Goal: Task Accomplishment & Management: Use online tool/utility

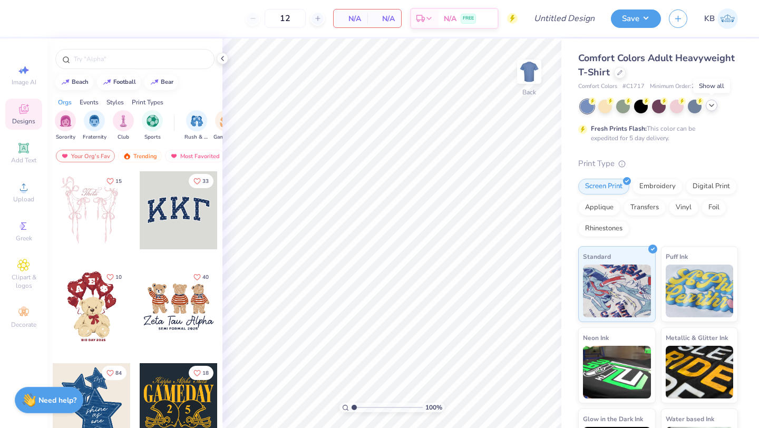
click at [714, 105] on icon at bounding box center [711, 105] width 8 height 8
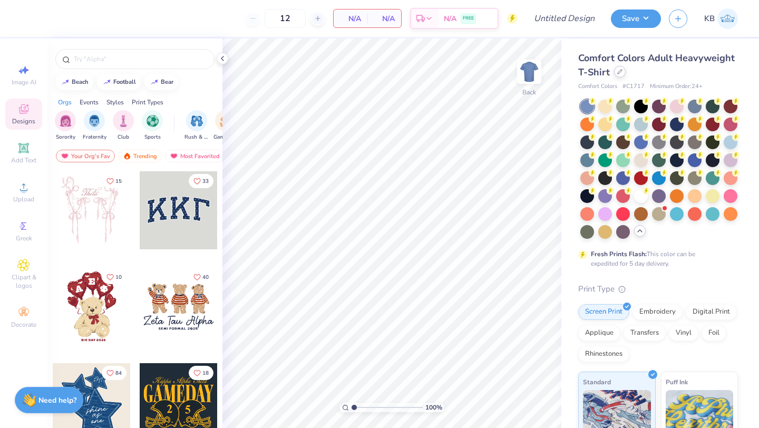
click at [616, 76] on div at bounding box center [620, 72] width 12 height 12
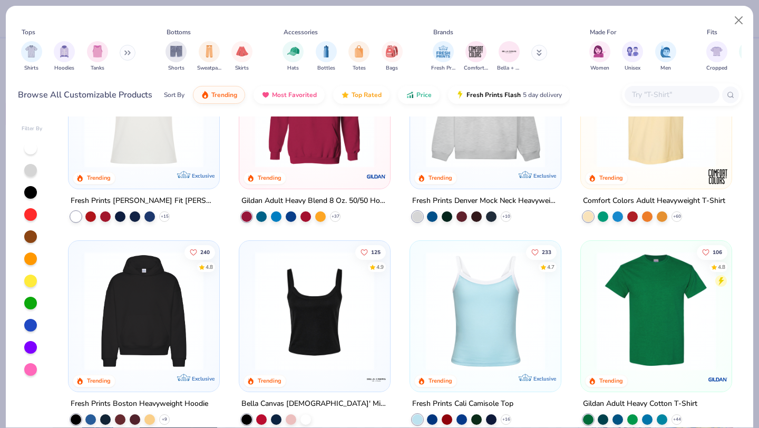
scroll to position [94, 0]
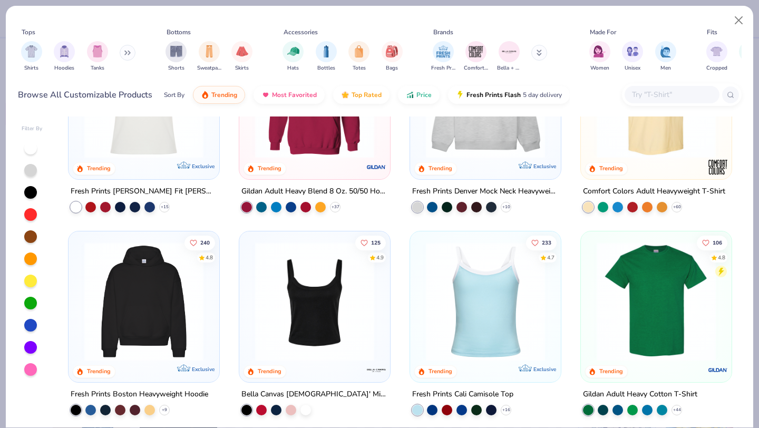
click at [155, 320] on img at bounding box center [144, 301] width 130 height 119
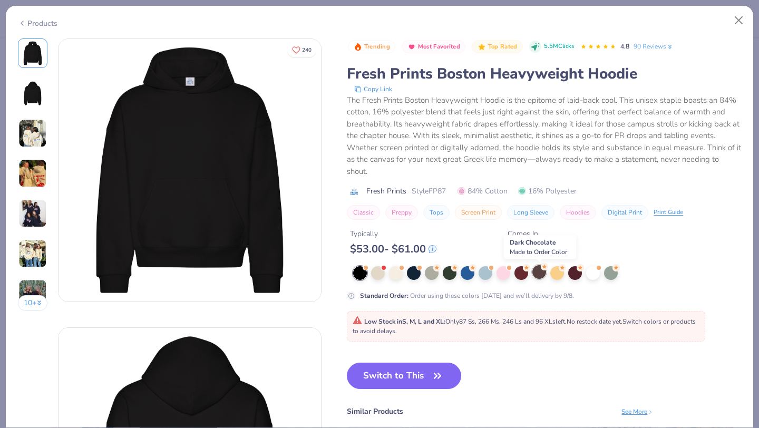
click at [536, 275] on div at bounding box center [539, 272] width 14 height 14
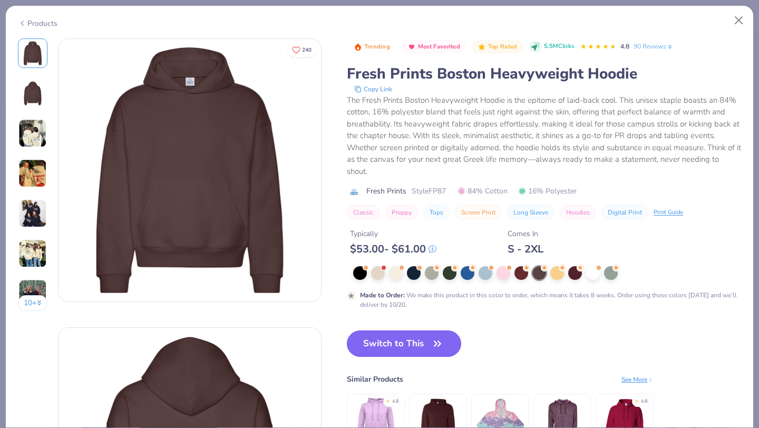
click at [402, 348] on button "Switch to This" at bounding box center [404, 343] width 114 height 26
type input "50"
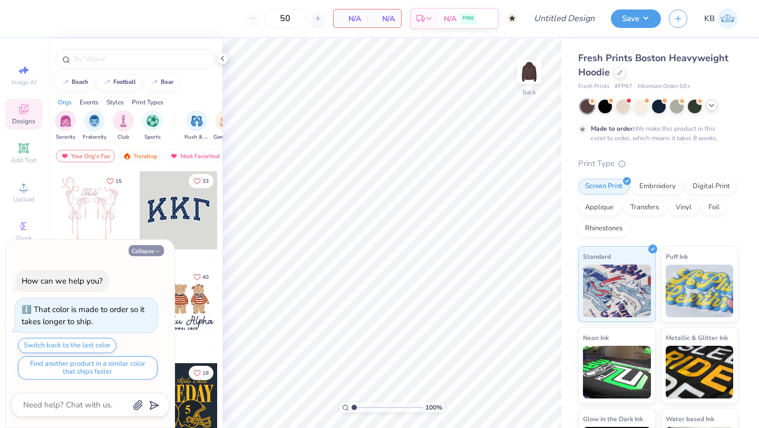
click at [148, 251] on button "Collapse" at bounding box center [146, 250] width 35 height 11
type textarea "x"
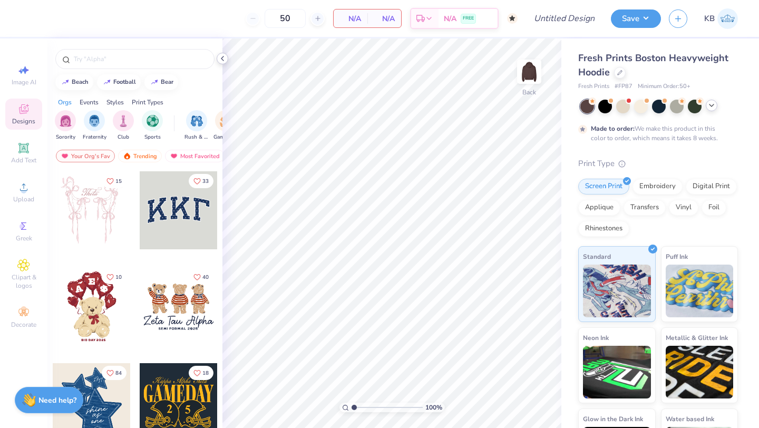
click at [222, 56] on polyline at bounding box center [222, 58] width 2 height 4
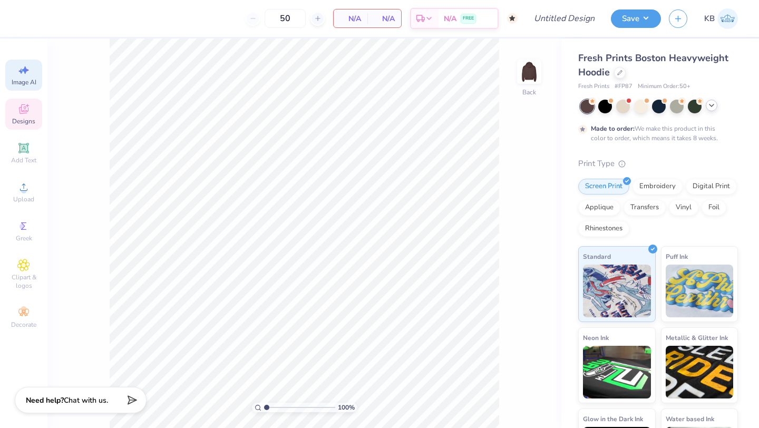
click at [18, 82] on span "Image AI" at bounding box center [24, 82] width 25 height 8
select select "4"
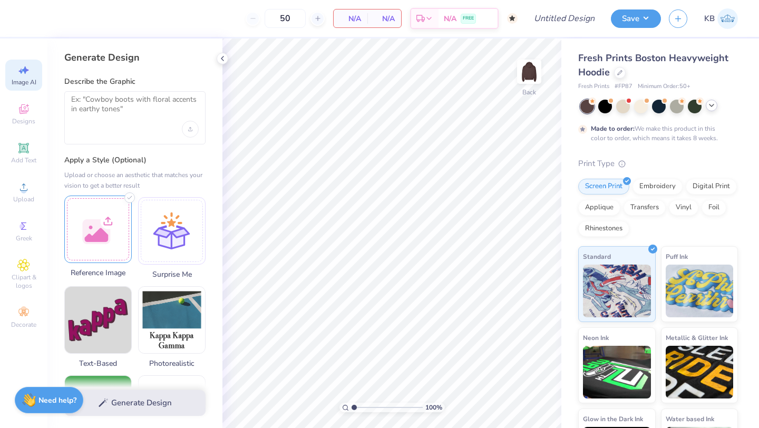
click at [84, 242] on div at bounding box center [97, 229] width 67 height 67
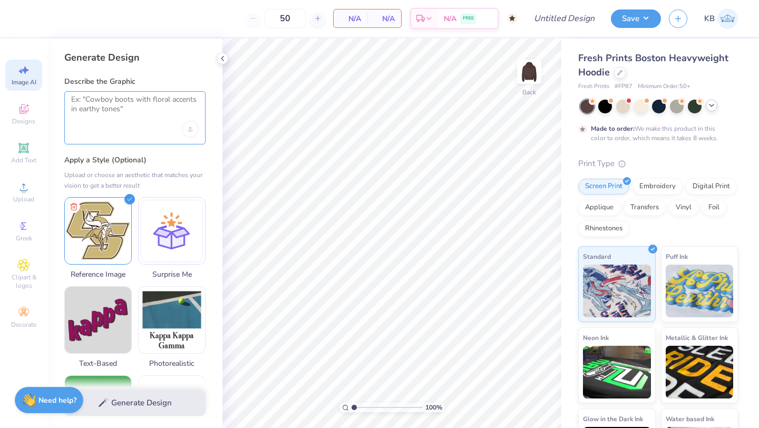
click at [115, 108] on textarea at bounding box center [135, 108] width 128 height 26
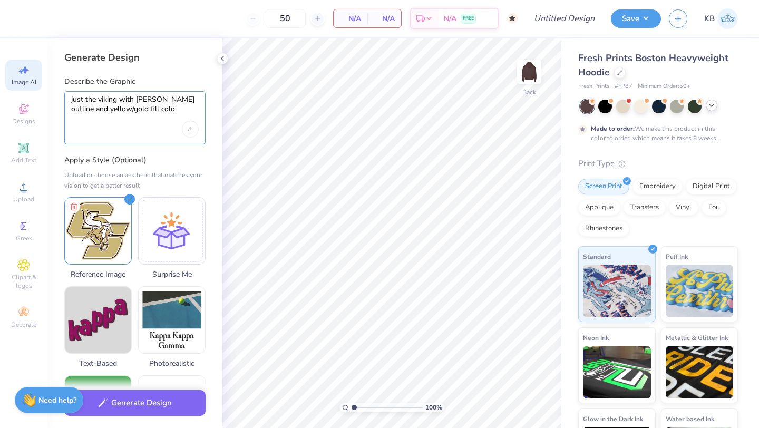
type textarea "just the viking with brown outline and yellow/gold fill color"
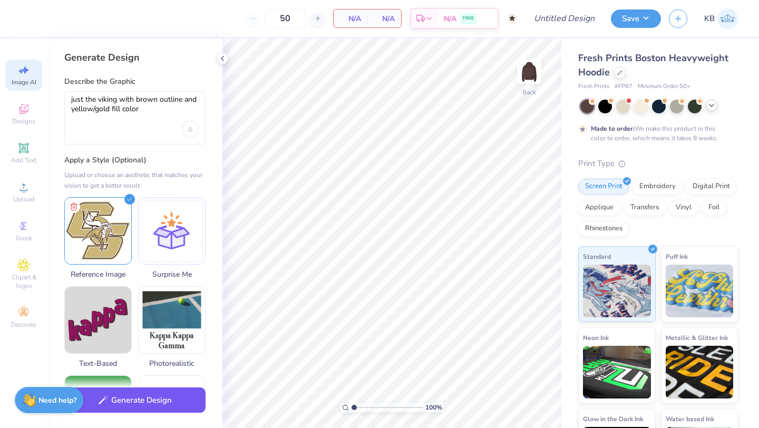
click at [151, 400] on button "Generate Design" at bounding box center [134, 400] width 141 height 26
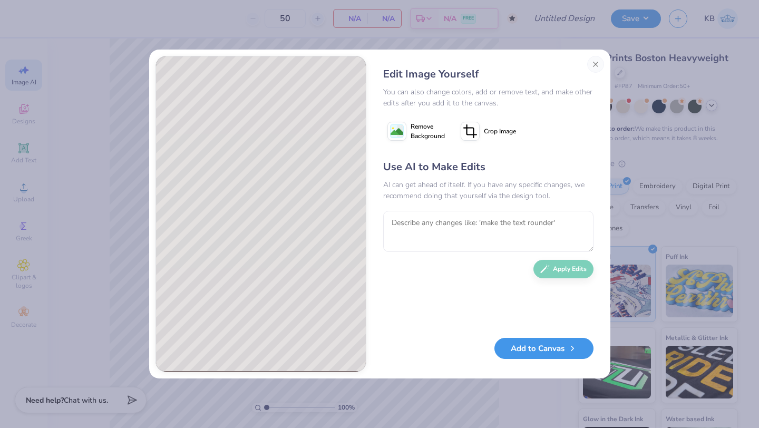
click at [518, 351] on button "Add to Canvas" at bounding box center [543, 349] width 99 height 22
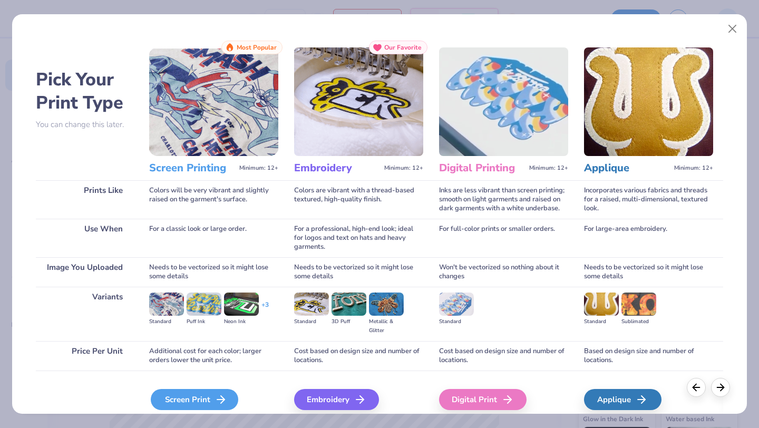
click at [177, 400] on div "Screen Print" at bounding box center [194, 399] width 87 height 21
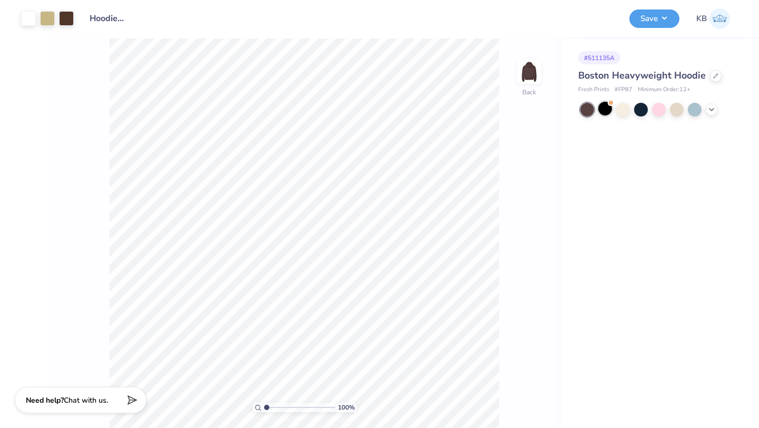
click at [605, 113] on div at bounding box center [605, 109] width 14 height 14
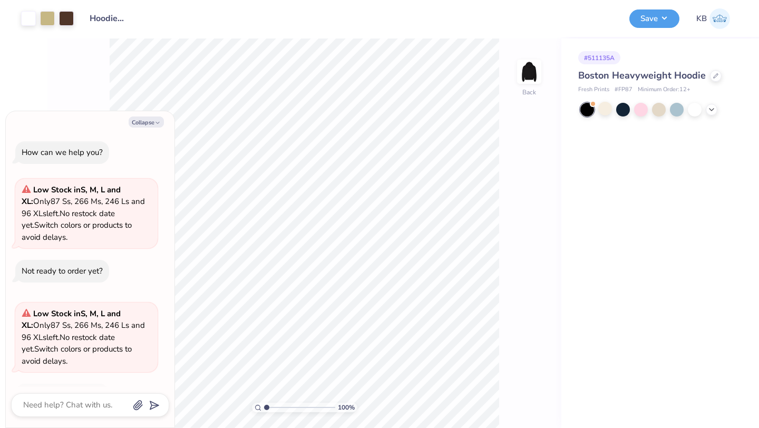
scroll to position [32, 0]
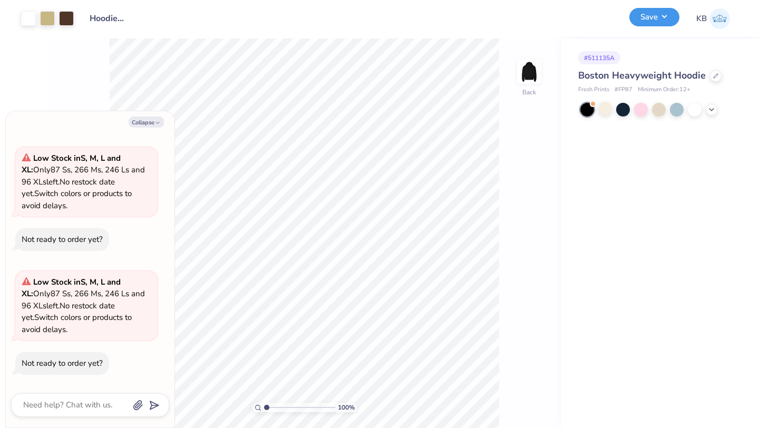
click at [655, 20] on button "Save" at bounding box center [654, 17] width 50 height 18
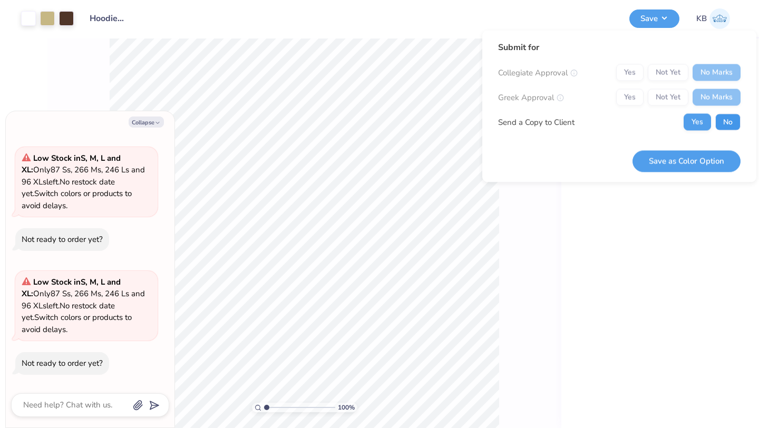
click at [720, 122] on button "No" at bounding box center [727, 122] width 25 height 17
click at [709, 162] on button "Save as Color Option" at bounding box center [686, 161] width 108 height 22
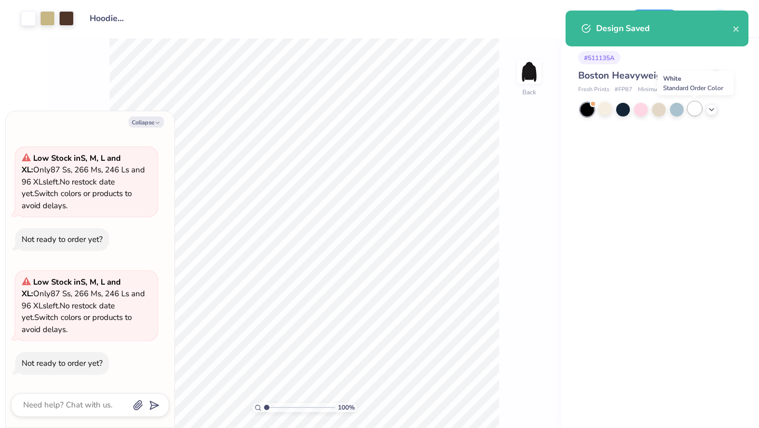
click at [697, 108] on div at bounding box center [695, 109] width 14 height 14
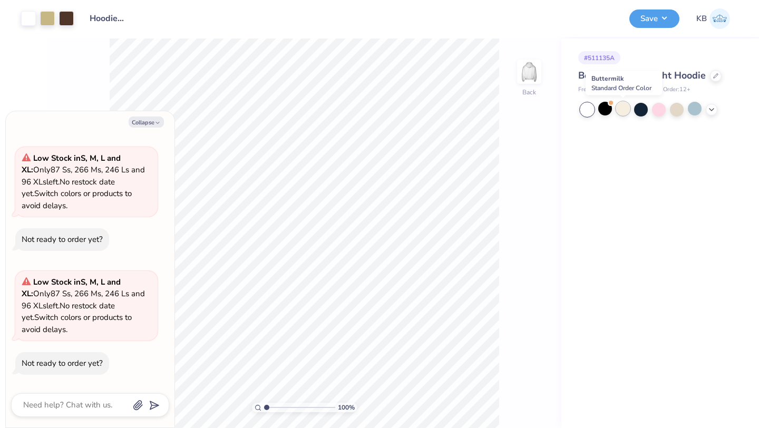
click at [626, 110] on div at bounding box center [623, 109] width 14 height 14
click at [715, 111] on icon at bounding box center [711, 108] width 8 height 8
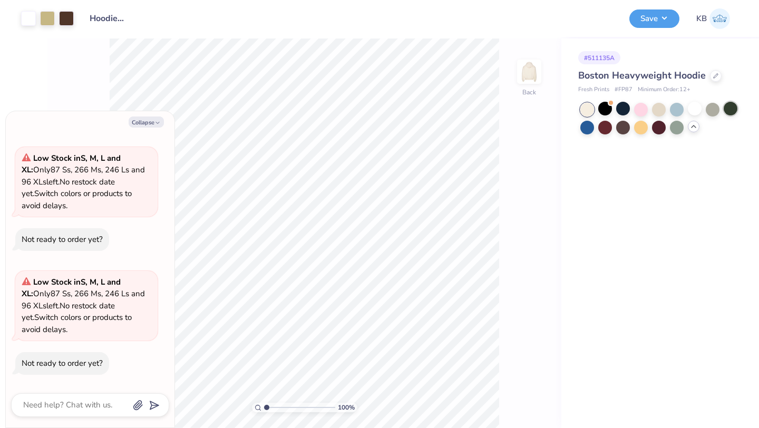
click at [732, 111] on div at bounding box center [731, 109] width 14 height 14
click at [624, 129] on div at bounding box center [623, 127] width 14 height 14
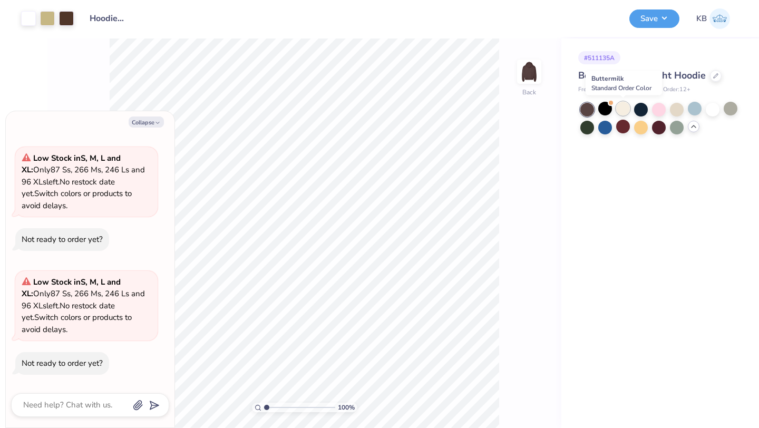
click at [619, 109] on div at bounding box center [623, 109] width 14 height 14
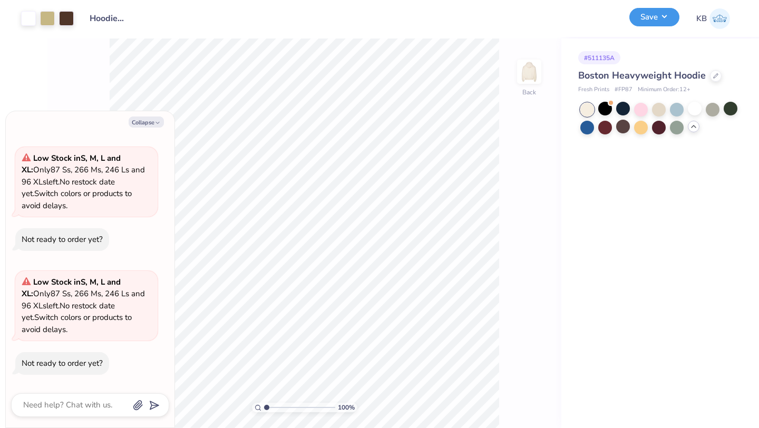
click at [655, 21] on button "Save" at bounding box center [654, 17] width 50 height 18
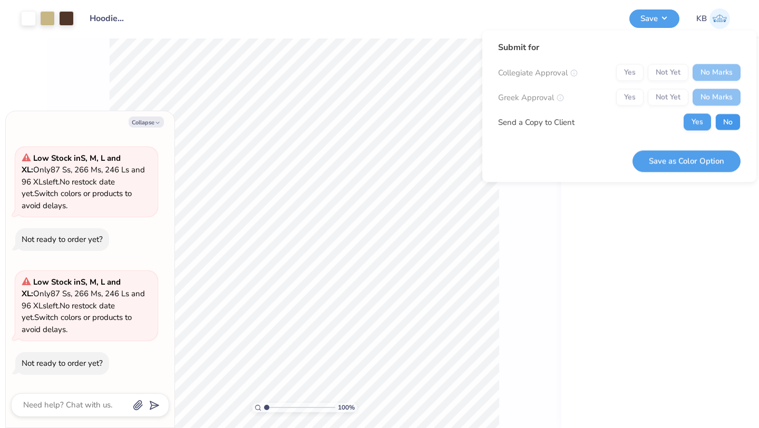
click at [728, 118] on button "No" at bounding box center [727, 122] width 25 height 17
click at [704, 162] on button "Save as Color Option" at bounding box center [686, 161] width 108 height 22
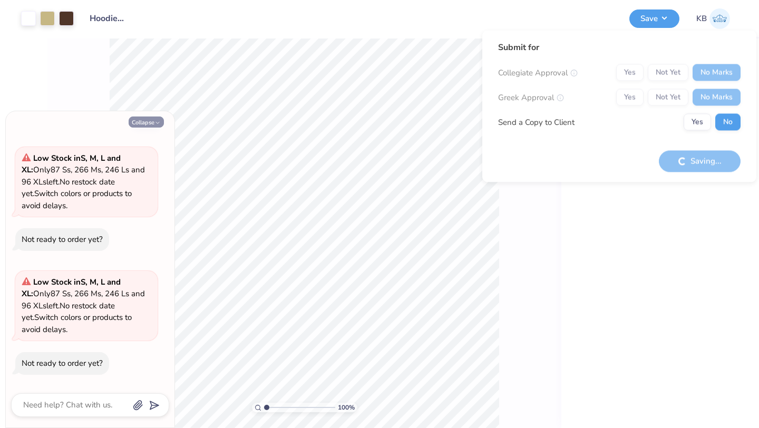
click at [139, 123] on button "Collapse" at bounding box center [146, 121] width 35 height 11
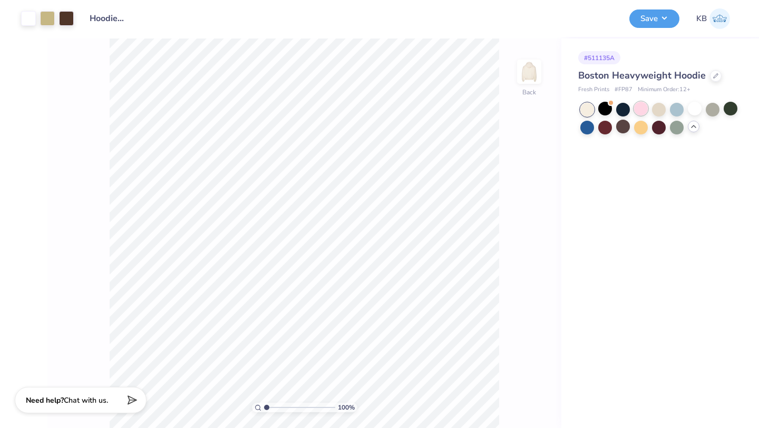
click at [636, 108] on div at bounding box center [641, 109] width 14 height 14
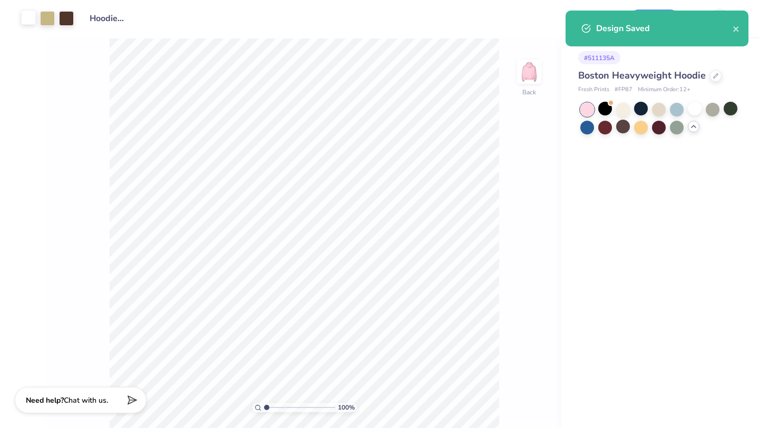
click at [31, 21] on div at bounding box center [28, 17] width 15 height 15
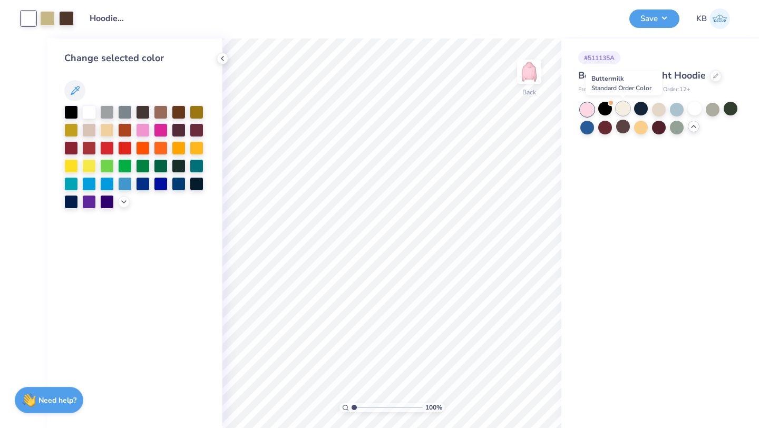
click at [622, 112] on div at bounding box center [623, 109] width 14 height 14
click at [143, 111] on div at bounding box center [143, 111] width 14 height 14
click at [72, 109] on div at bounding box center [71, 111] width 14 height 14
click at [123, 206] on div at bounding box center [124, 201] width 12 height 12
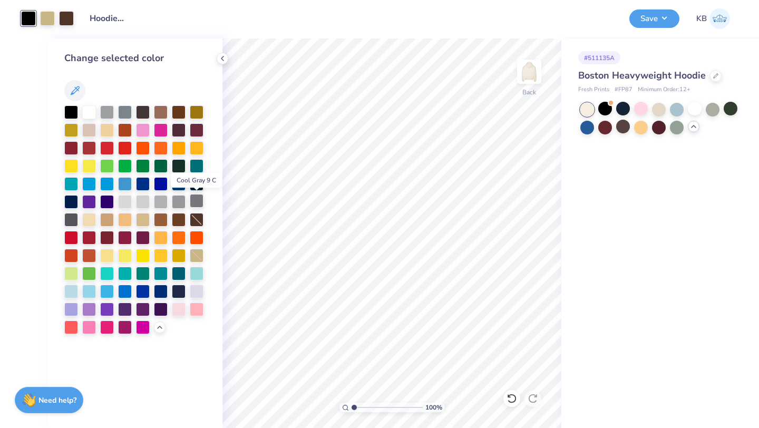
click at [198, 202] on div at bounding box center [197, 201] width 14 height 14
click at [124, 109] on div at bounding box center [125, 111] width 14 height 14
click at [144, 110] on div at bounding box center [143, 111] width 14 height 14
click at [180, 258] on div at bounding box center [179, 255] width 14 height 14
click at [91, 113] on div at bounding box center [89, 111] width 14 height 14
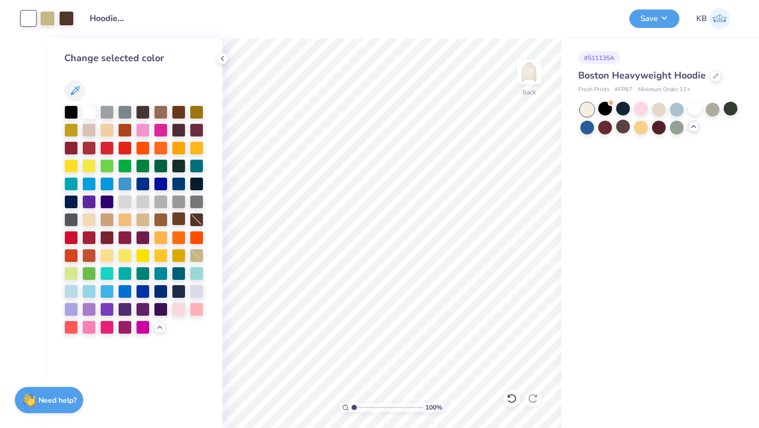
click at [179, 214] on div at bounding box center [179, 219] width 14 height 14
click at [182, 108] on div at bounding box center [179, 111] width 14 height 14
click at [179, 217] on div at bounding box center [179, 219] width 14 height 14
click at [162, 110] on div at bounding box center [161, 111] width 14 height 14
click at [659, 21] on button "Save" at bounding box center [654, 17] width 50 height 18
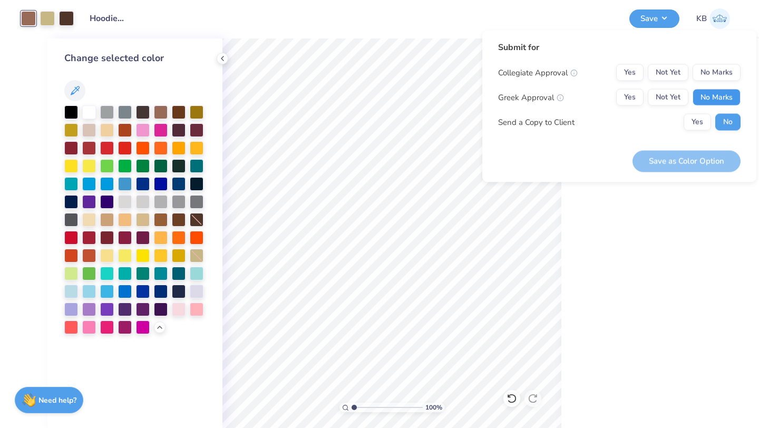
click at [723, 98] on button "No Marks" at bounding box center [717, 97] width 48 height 17
click at [718, 72] on button "No Marks" at bounding box center [717, 72] width 48 height 17
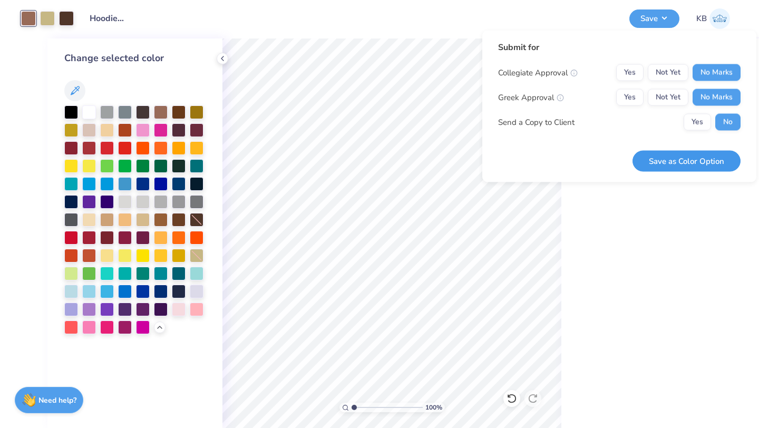
click at [701, 159] on button "Save as Color Option" at bounding box center [686, 161] width 108 height 22
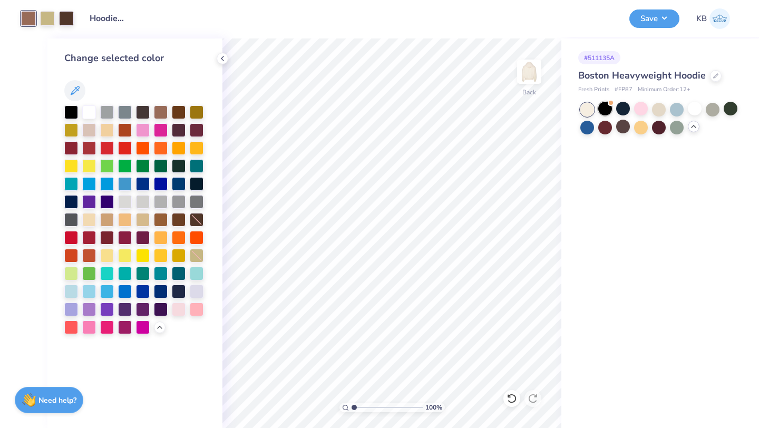
click at [606, 107] on div at bounding box center [605, 109] width 14 height 14
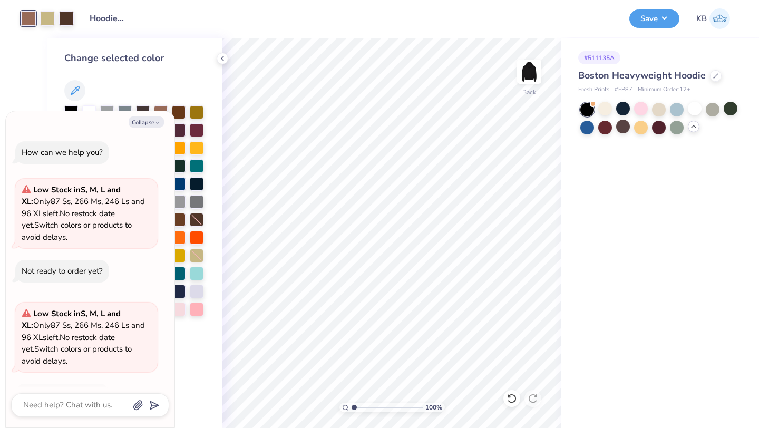
scroll to position [155, 0]
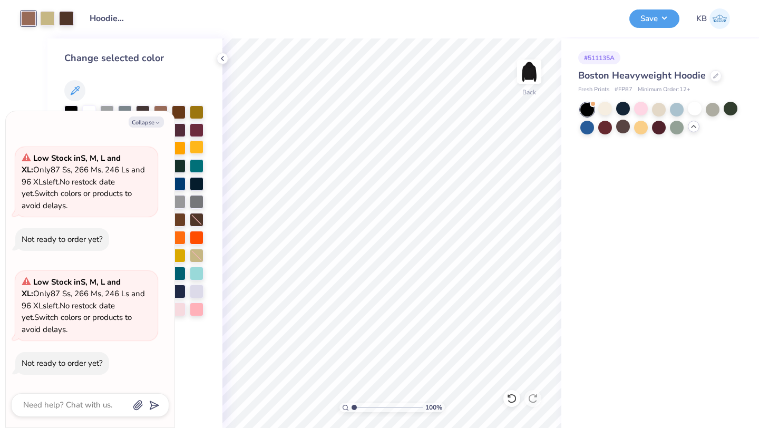
click at [698, 109] on div at bounding box center [695, 109] width 14 height 14
click at [155, 118] on button "Collapse" at bounding box center [146, 121] width 35 height 11
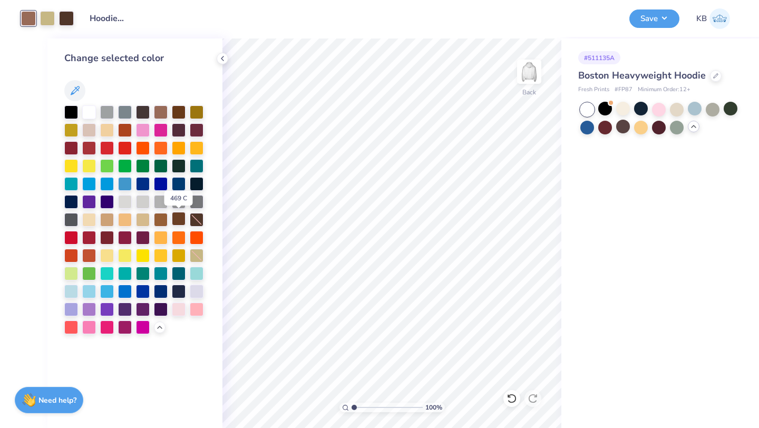
click at [181, 217] on div at bounding box center [179, 219] width 14 height 14
click at [71, 110] on div at bounding box center [71, 111] width 14 height 14
click at [85, 112] on div at bounding box center [89, 111] width 14 height 14
click at [191, 110] on div at bounding box center [197, 111] width 14 height 14
click at [180, 254] on div at bounding box center [179, 255] width 14 height 14
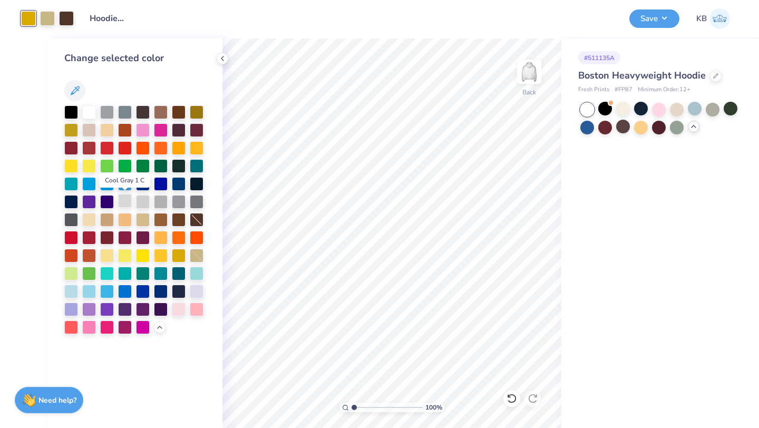
click at [129, 202] on div at bounding box center [125, 201] width 14 height 14
click at [73, 112] on div at bounding box center [71, 111] width 14 height 14
click at [179, 221] on div at bounding box center [179, 219] width 14 height 14
click at [621, 131] on div at bounding box center [623, 127] width 14 height 14
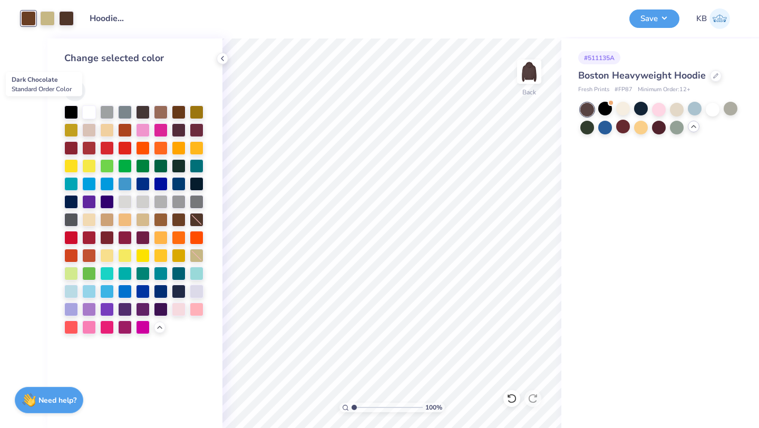
click at [587, 109] on div at bounding box center [587, 110] width 14 height 14
click at [602, 110] on div at bounding box center [605, 109] width 14 height 14
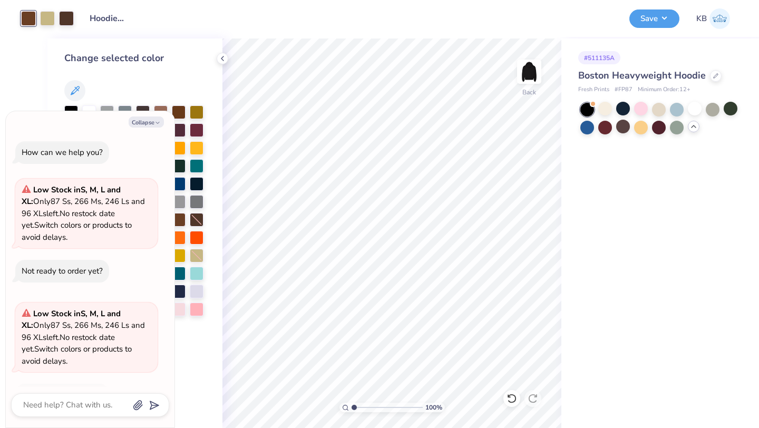
scroll to position [279, 0]
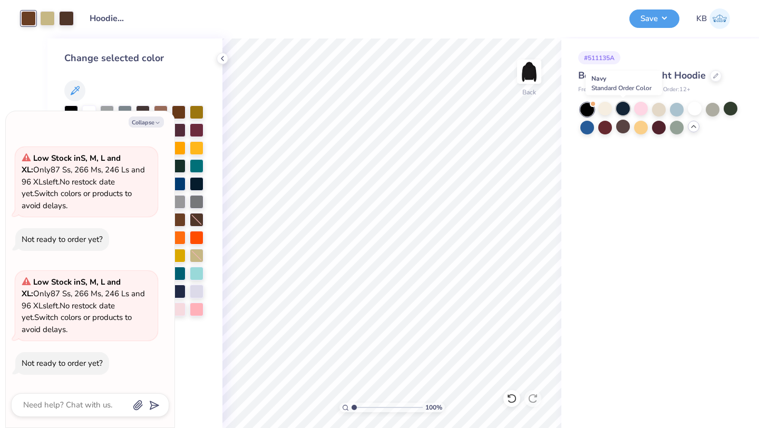
click at [619, 110] on div at bounding box center [623, 109] width 14 height 14
click at [641, 110] on div at bounding box center [641, 109] width 14 height 14
click at [624, 111] on div at bounding box center [623, 109] width 14 height 14
click at [664, 110] on div at bounding box center [659, 109] width 14 height 14
click at [156, 120] on icon "button" at bounding box center [157, 123] width 6 height 6
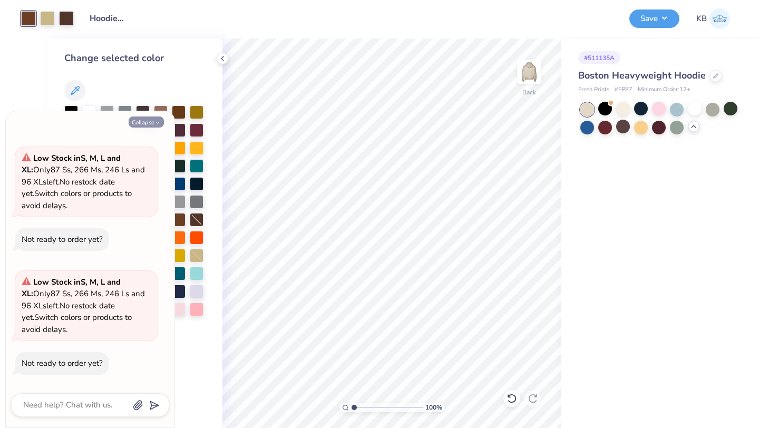
type textarea "x"
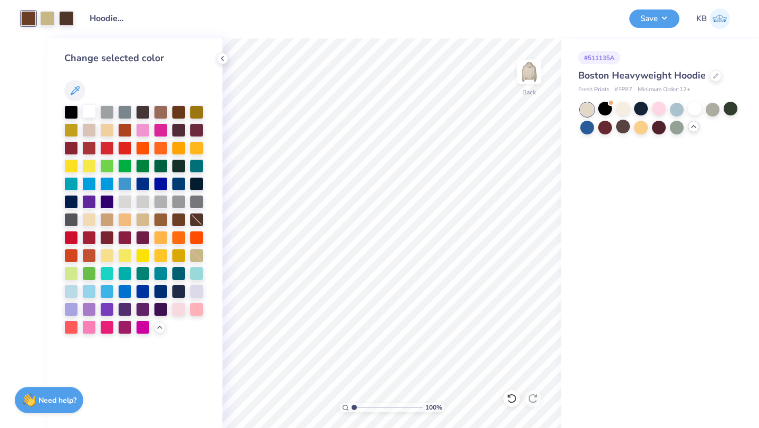
click at [85, 110] on div at bounding box center [89, 111] width 14 height 14
click at [176, 220] on div at bounding box center [179, 219] width 14 height 14
click at [710, 111] on div at bounding box center [713, 109] width 14 height 14
click at [603, 130] on div at bounding box center [605, 127] width 14 height 14
click at [619, 130] on div at bounding box center [623, 127] width 14 height 14
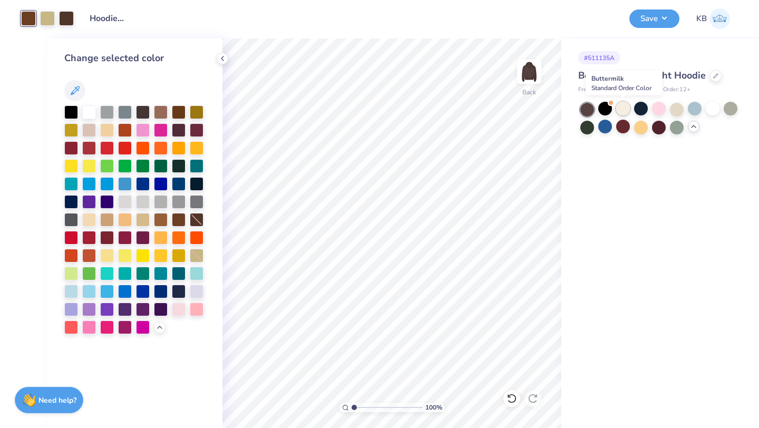
click at [623, 109] on div at bounding box center [623, 109] width 14 height 14
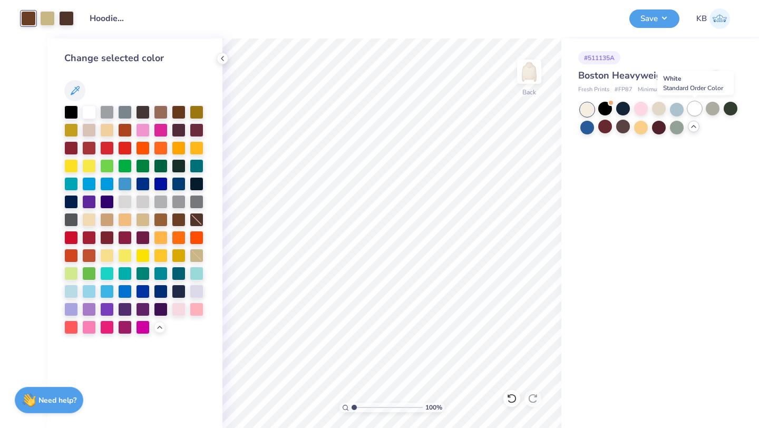
click at [692, 112] on div at bounding box center [695, 109] width 14 height 14
click at [656, 18] on button "Save" at bounding box center [654, 17] width 50 height 18
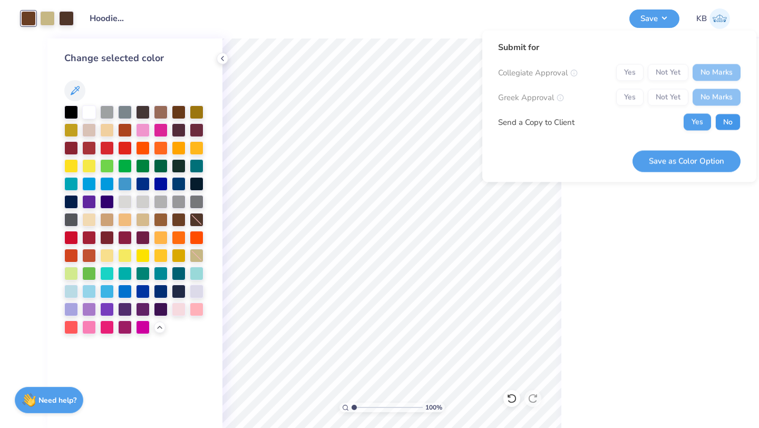
click at [722, 125] on button "No" at bounding box center [727, 122] width 25 height 17
click at [710, 159] on button "Save as Color Option" at bounding box center [686, 161] width 108 height 22
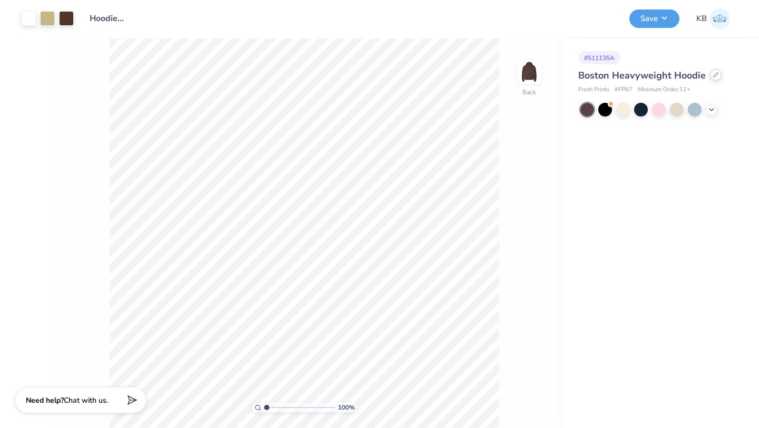
click at [712, 75] on div at bounding box center [716, 75] width 12 height 12
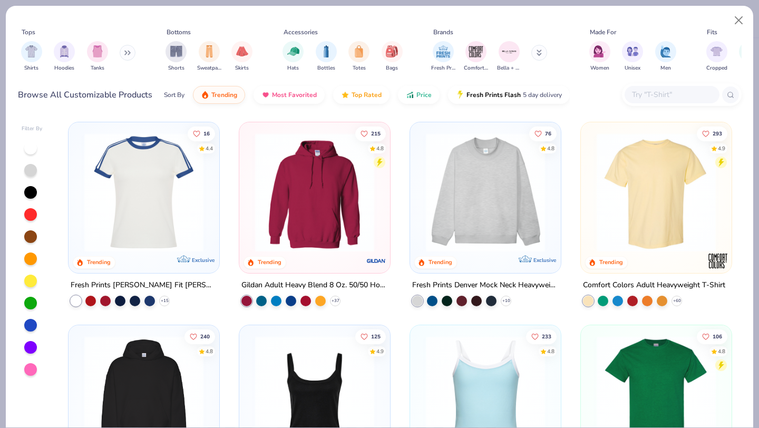
click at [489, 217] on img at bounding box center [486, 192] width 130 height 119
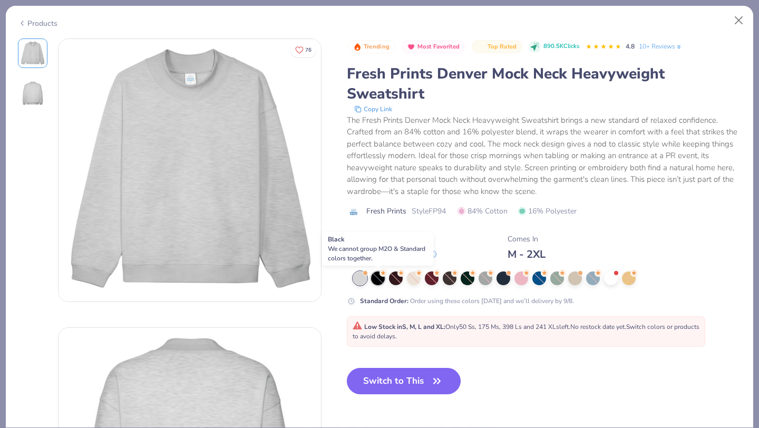
click at [376, 278] on div at bounding box center [378, 278] width 14 height 14
click at [504, 278] on div at bounding box center [503, 277] width 14 height 14
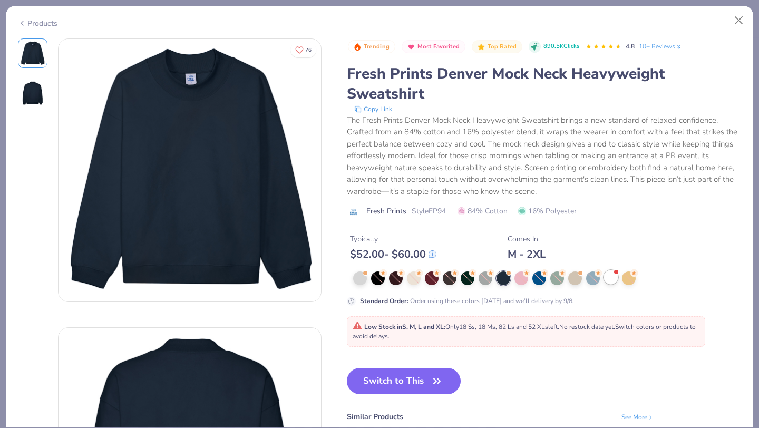
click at [613, 278] on div at bounding box center [611, 277] width 14 height 14
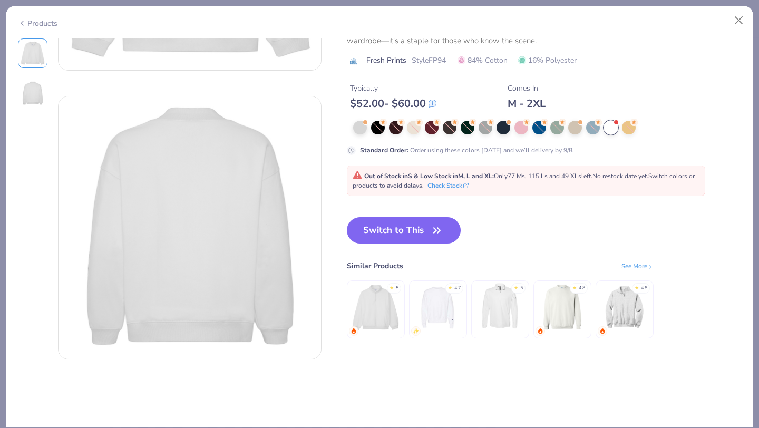
scroll to position [270, 0]
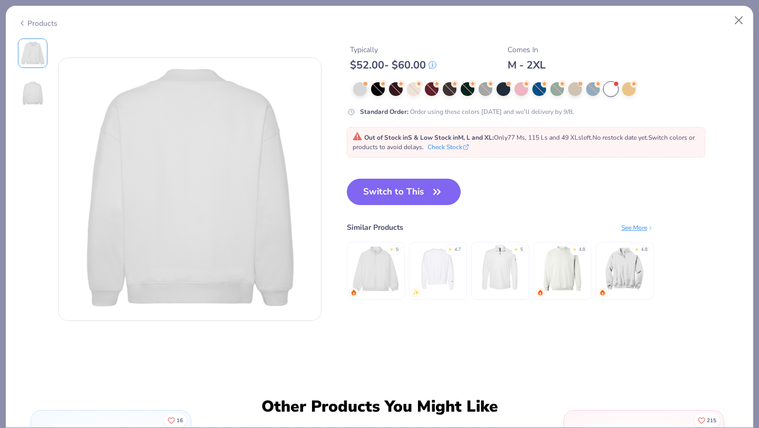
click at [568, 275] on img at bounding box center [562, 268] width 50 height 50
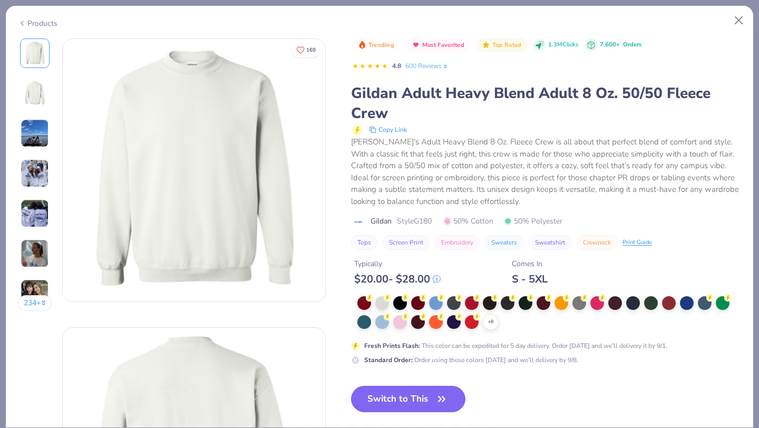
scroll to position [328, 0]
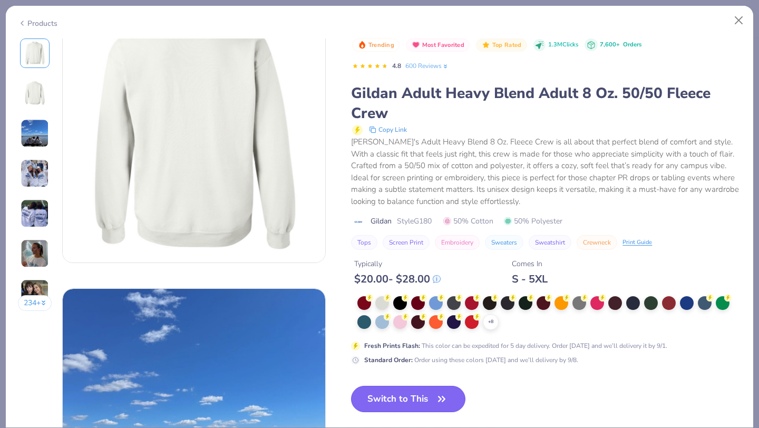
click at [402, 397] on button "Switch to This" at bounding box center [408, 399] width 114 height 26
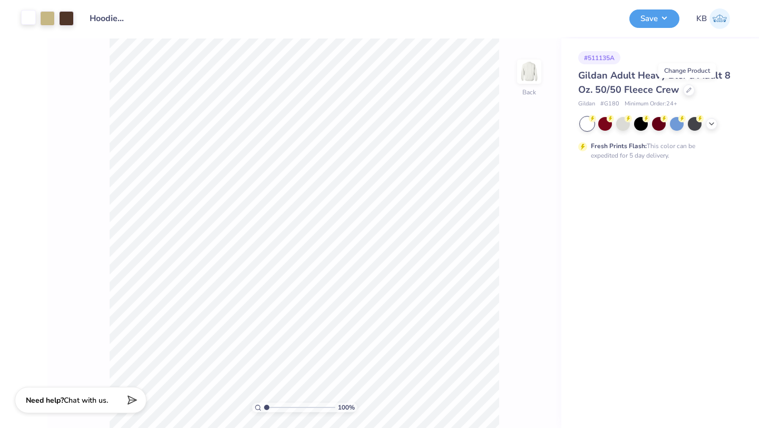
click at [31, 18] on div at bounding box center [28, 17] width 15 height 15
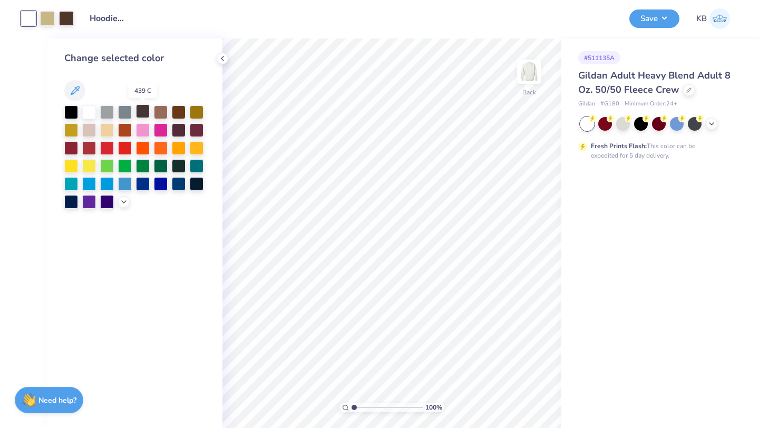
click at [143, 112] on div at bounding box center [143, 111] width 14 height 14
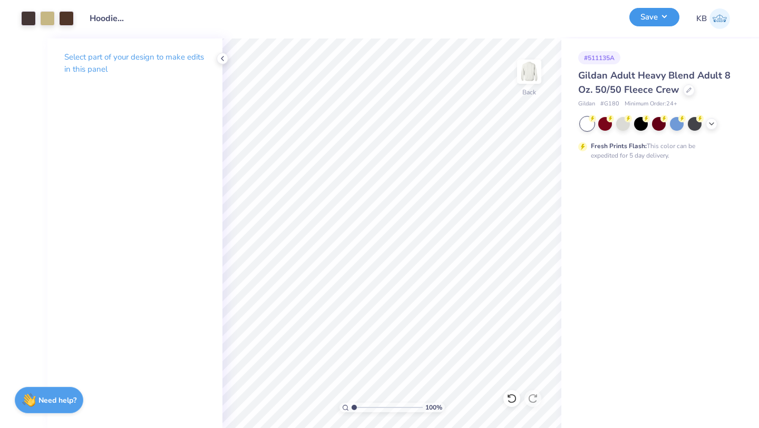
click at [650, 20] on button "Save" at bounding box center [654, 17] width 50 height 18
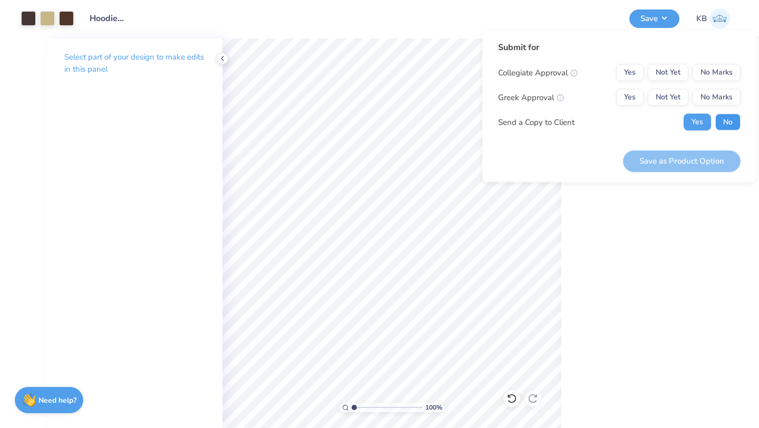
click at [724, 125] on button "No" at bounding box center [727, 122] width 25 height 17
click at [725, 68] on button "No Marks" at bounding box center [717, 72] width 48 height 17
click at [719, 94] on button "No Marks" at bounding box center [717, 97] width 48 height 17
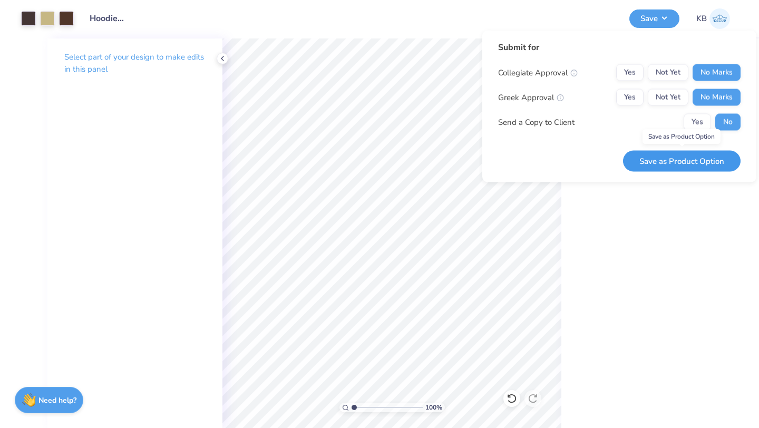
click at [696, 155] on button "Save as Product Option" at bounding box center [682, 161] width 118 height 22
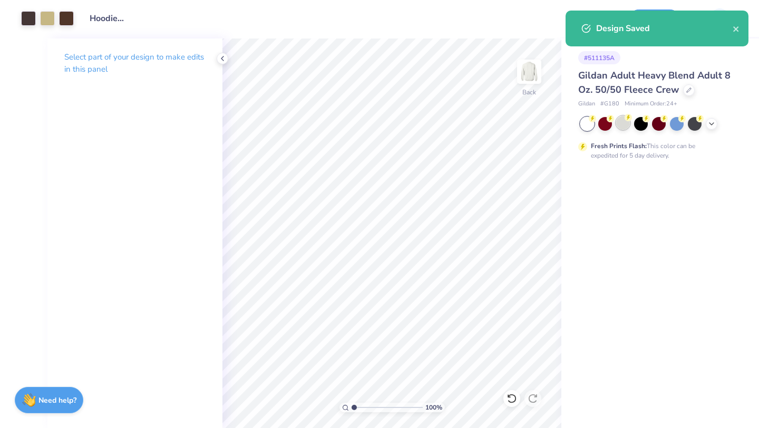
click at [619, 126] on div at bounding box center [623, 123] width 14 height 14
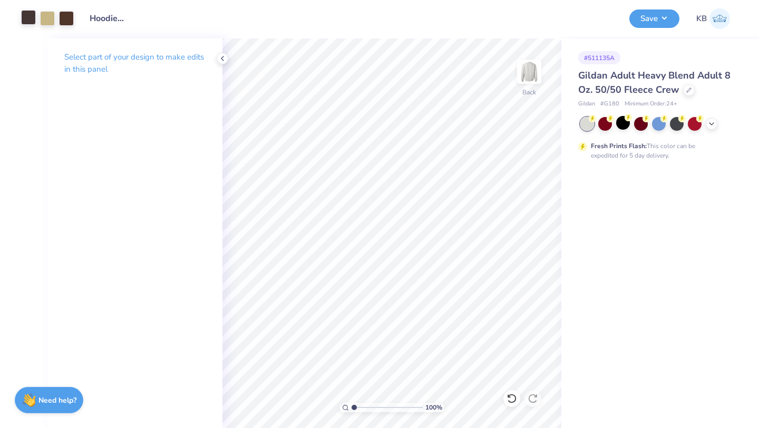
click at [24, 15] on div at bounding box center [28, 17] width 15 height 15
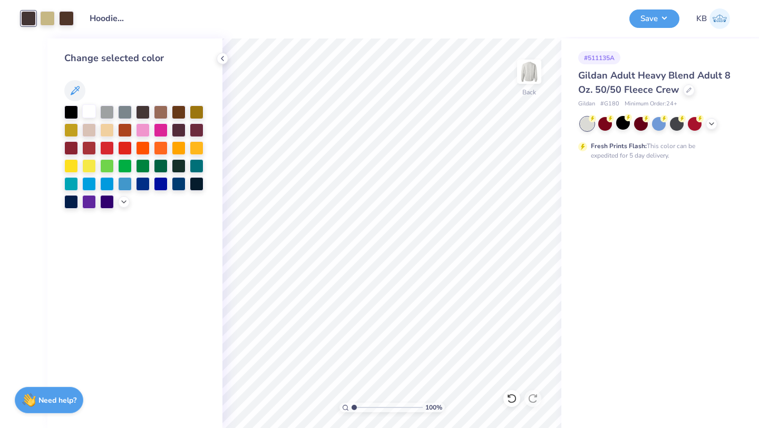
click at [84, 111] on div at bounding box center [89, 111] width 14 height 14
click at [141, 110] on div at bounding box center [143, 111] width 14 height 14
click at [655, 19] on button "Save" at bounding box center [654, 17] width 50 height 18
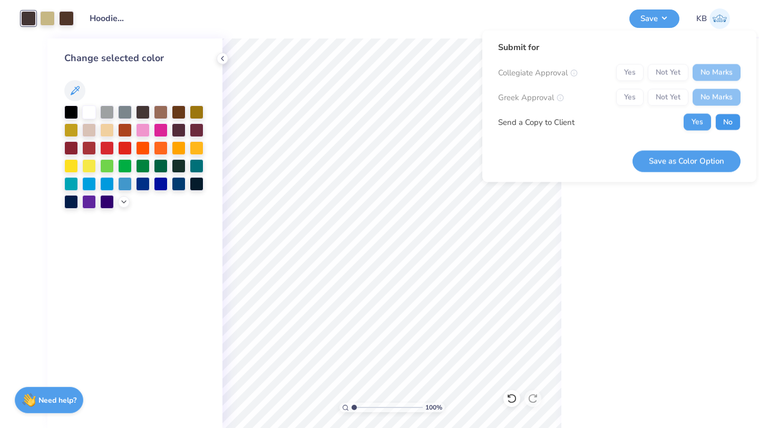
click at [722, 120] on button "No" at bounding box center [727, 122] width 25 height 17
click at [708, 153] on button "Save as Color Option" at bounding box center [686, 161] width 108 height 22
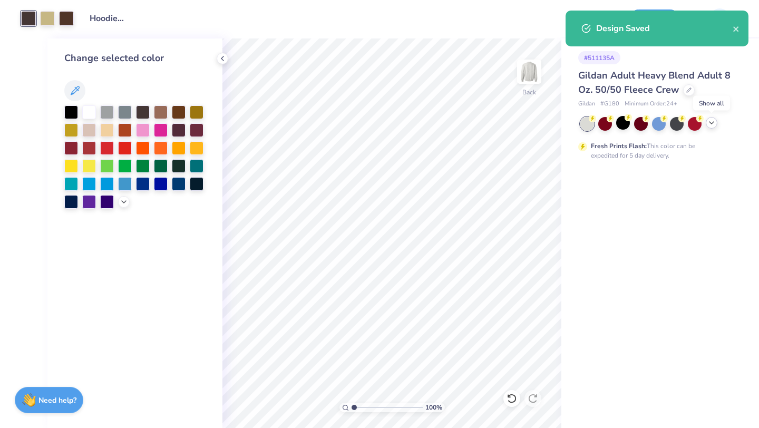
click at [712, 123] on icon at bounding box center [711, 123] width 8 height 8
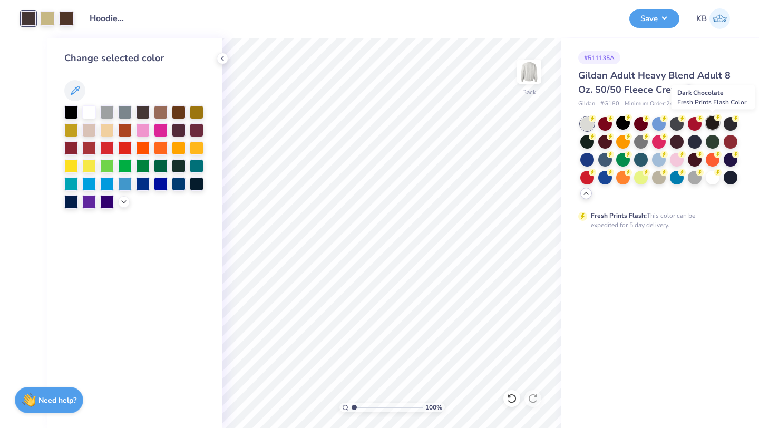
click at [712, 121] on div at bounding box center [713, 123] width 14 height 14
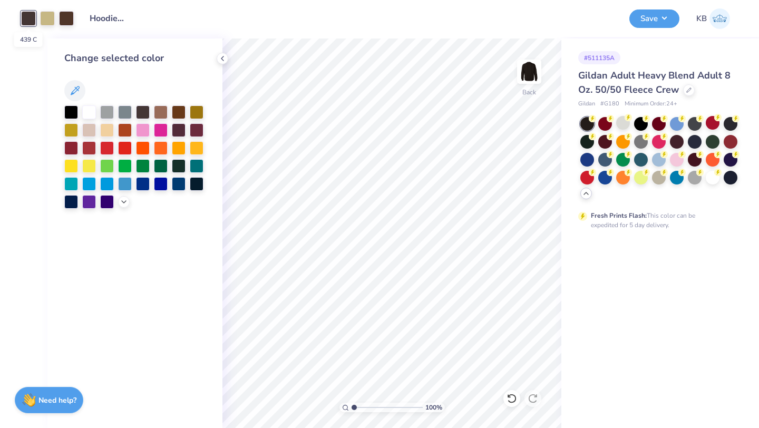
click at [31, 22] on div at bounding box center [28, 18] width 15 height 15
click at [91, 110] on div at bounding box center [89, 111] width 14 height 14
click at [659, 22] on button "Save" at bounding box center [654, 17] width 50 height 18
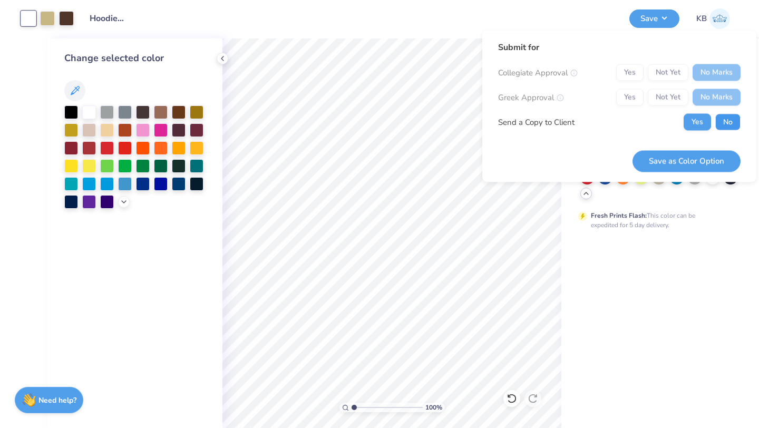
click at [732, 125] on button "No" at bounding box center [727, 122] width 25 height 17
click at [710, 154] on button "Save as Color Option" at bounding box center [686, 161] width 108 height 22
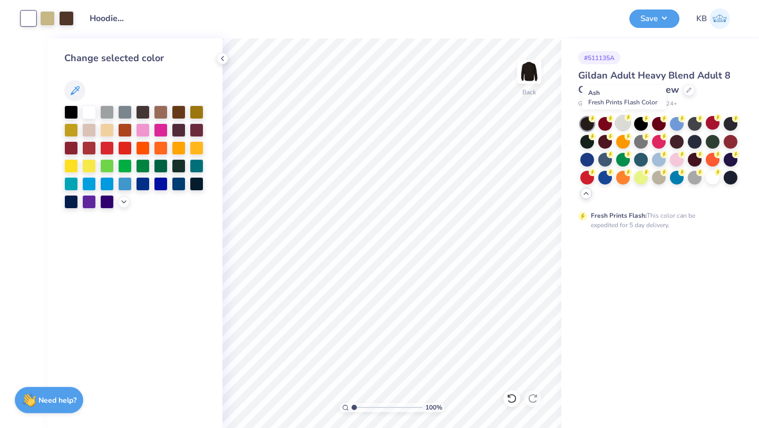
click at [622, 126] on div at bounding box center [623, 123] width 14 height 14
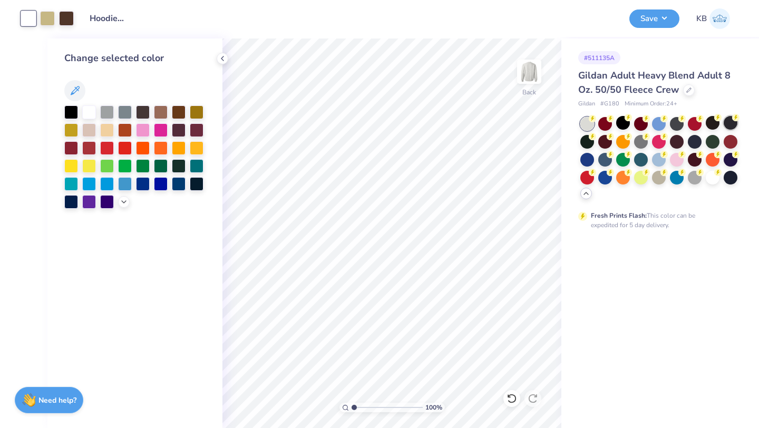
click at [725, 121] on div at bounding box center [731, 123] width 14 height 14
click at [641, 144] on div at bounding box center [641, 141] width 14 height 14
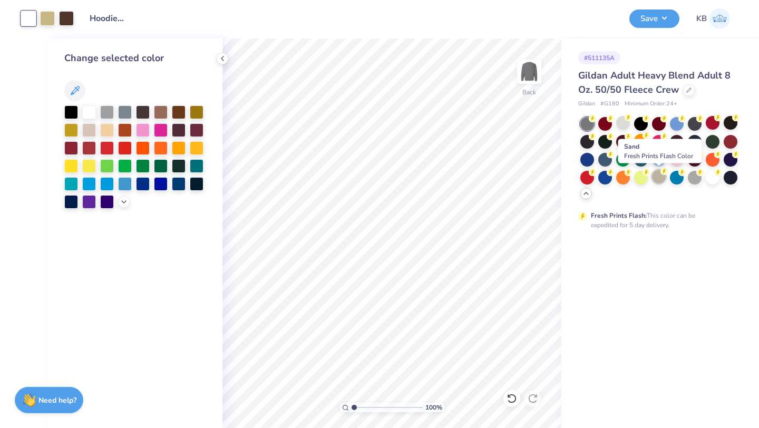
click at [657, 176] on div at bounding box center [659, 177] width 14 height 14
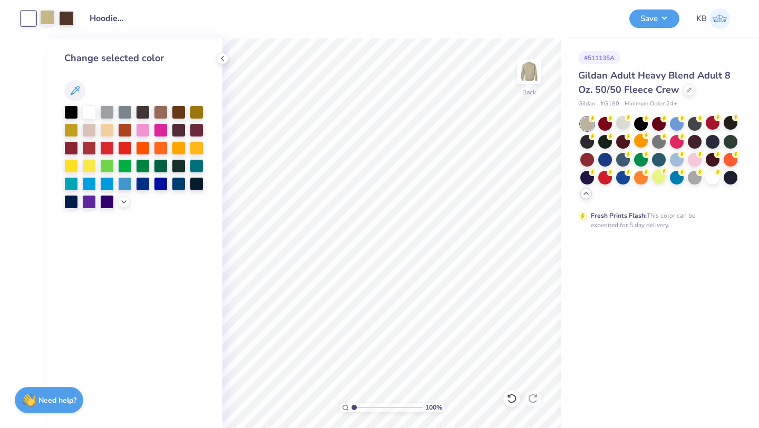
click at [47, 21] on div at bounding box center [47, 17] width 15 height 15
click at [145, 110] on div at bounding box center [143, 111] width 14 height 14
click at [68, 16] on div at bounding box center [66, 17] width 15 height 15
click at [73, 111] on div at bounding box center [71, 111] width 14 height 14
click at [92, 111] on div at bounding box center [89, 112] width 14 height 14
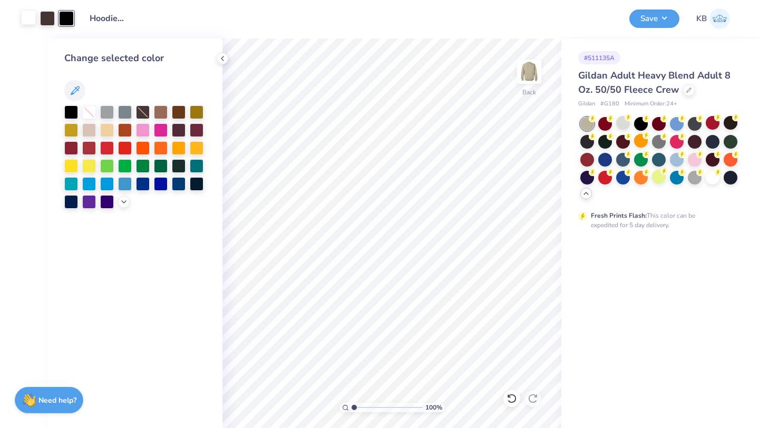
click at [24, 15] on div at bounding box center [28, 17] width 15 height 15
click at [126, 200] on icon at bounding box center [124, 201] width 8 height 8
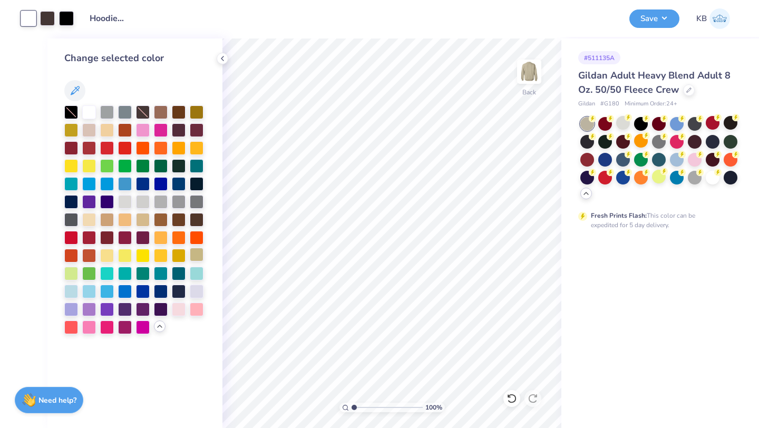
click at [195, 253] on div at bounding box center [197, 255] width 14 height 14
click at [88, 113] on div at bounding box center [89, 111] width 14 height 14
click at [181, 218] on div at bounding box center [179, 219] width 14 height 14
click at [200, 218] on div at bounding box center [197, 219] width 14 height 14
click at [49, 20] on div at bounding box center [47, 17] width 15 height 15
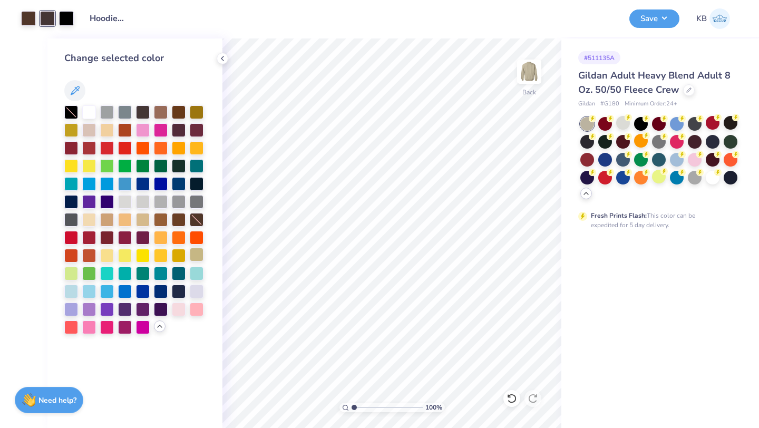
click at [193, 255] on div at bounding box center [197, 255] width 14 height 14
click at [181, 255] on div at bounding box center [179, 255] width 14 height 14
click at [27, 13] on div at bounding box center [28, 17] width 15 height 15
click at [89, 112] on div at bounding box center [89, 111] width 14 height 14
click at [49, 15] on div at bounding box center [47, 17] width 15 height 15
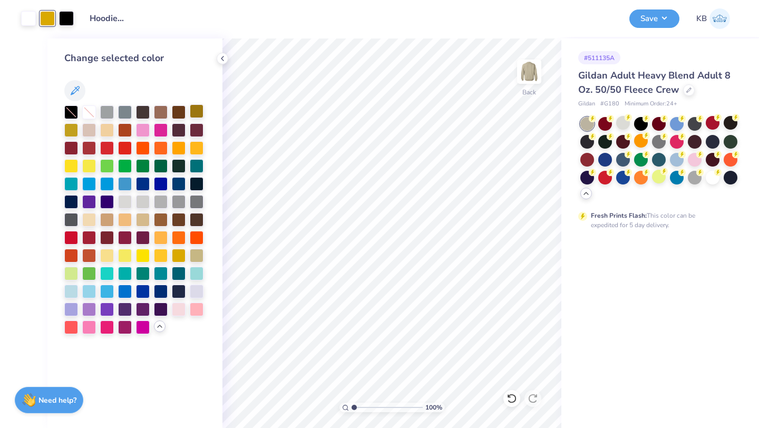
click at [192, 112] on div at bounding box center [197, 111] width 14 height 14
click at [660, 24] on button "Save" at bounding box center [654, 17] width 50 height 18
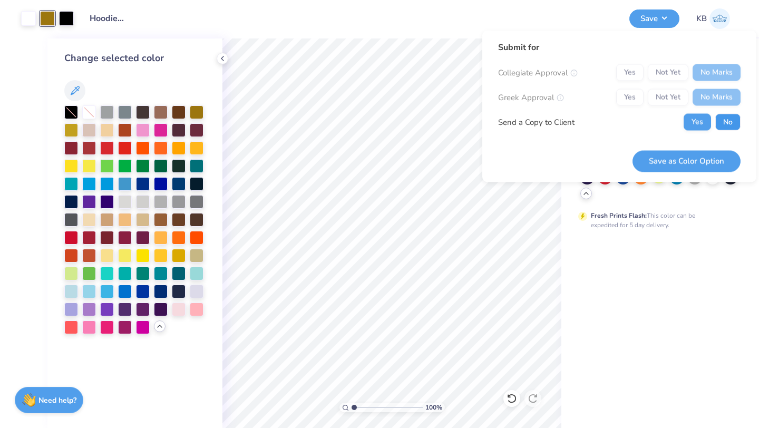
click at [726, 121] on button "No" at bounding box center [727, 122] width 25 height 17
click at [683, 160] on button "Save as Color Option" at bounding box center [686, 161] width 108 height 22
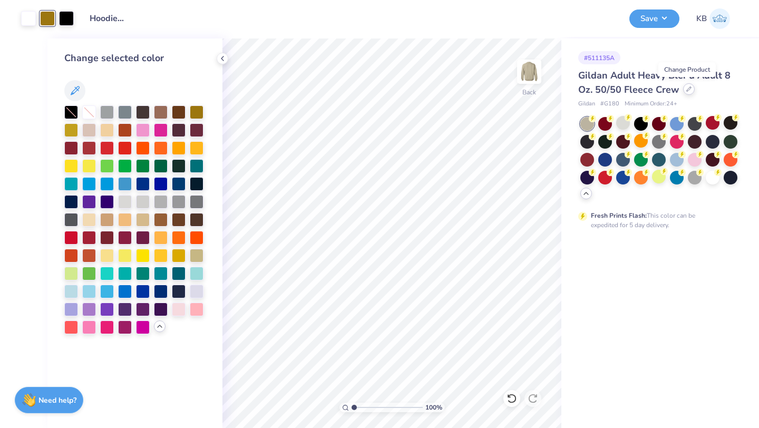
click at [690, 90] on div at bounding box center [689, 89] width 12 height 12
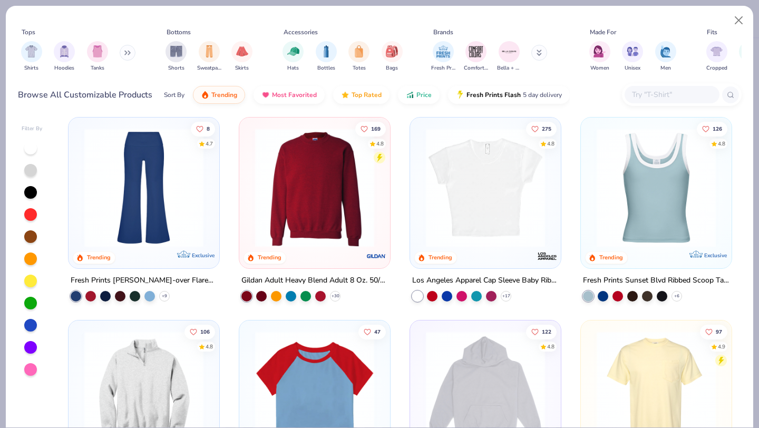
scroll to position [973, 0]
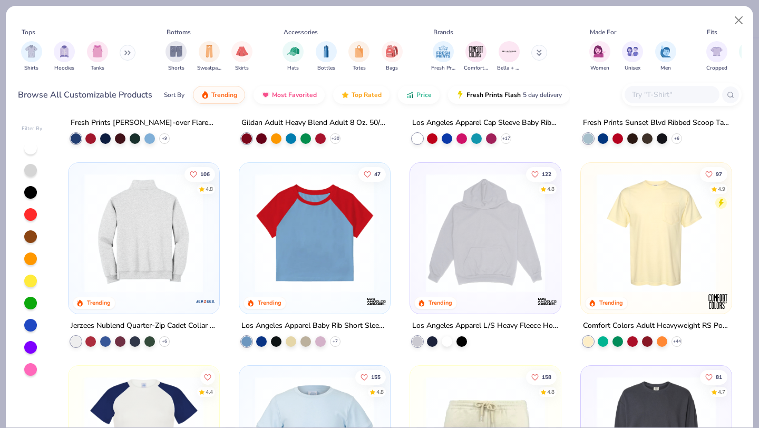
click at [152, 239] on img at bounding box center [144, 232] width 130 height 119
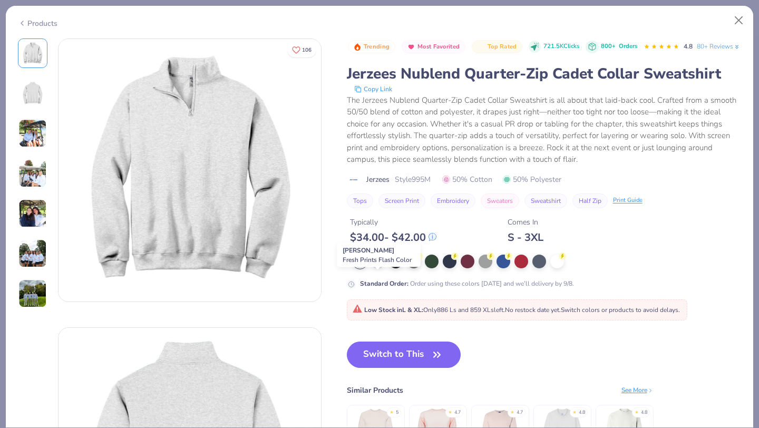
click at [378, 267] on div at bounding box center [378, 261] width 14 height 14
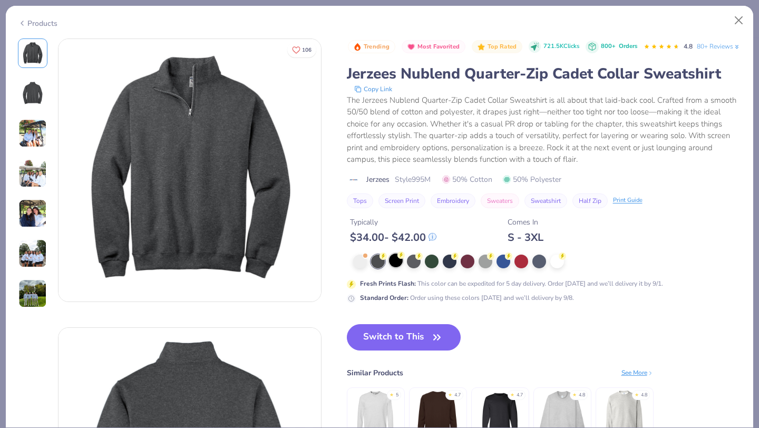
click at [402, 267] on div at bounding box center [396, 261] width 14 height 14
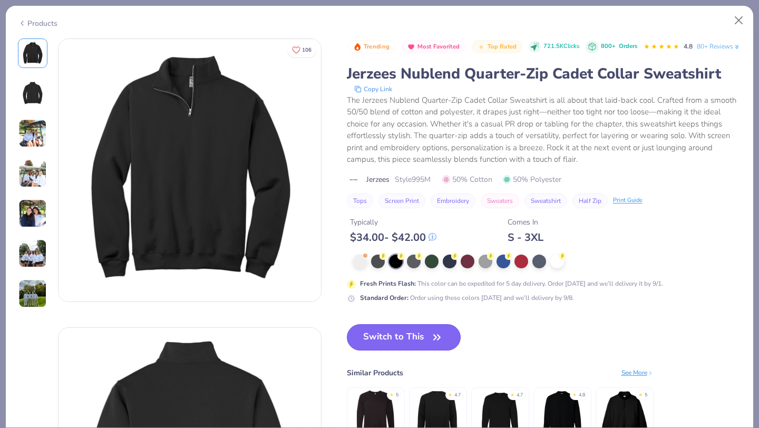
click at [405, 350] on button "Switch to This" at bounding box center [404, 337] width 114 height 26
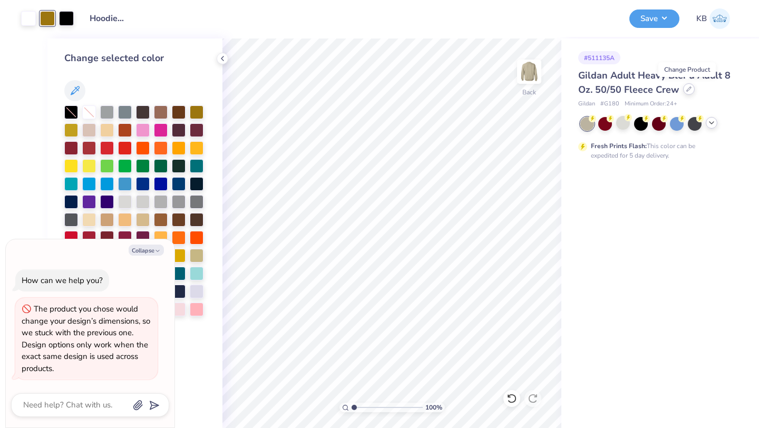
click at [684, 92] on div at bounding box center [689, 89] width 12 height 12
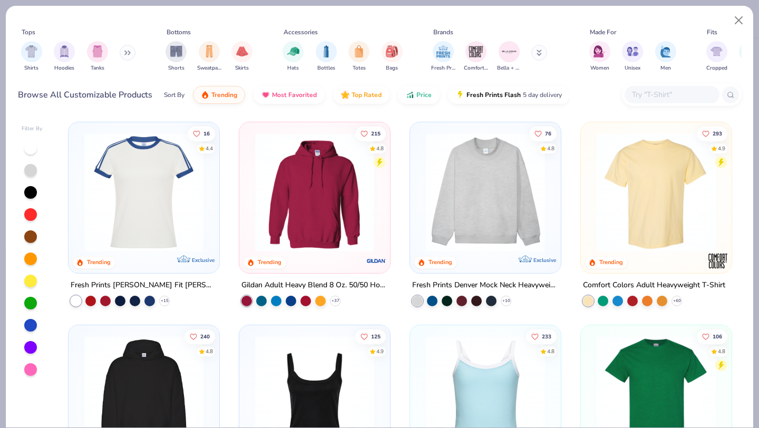
click at [472, 240] on img at bounding box center [486, 192] width 130 height 119
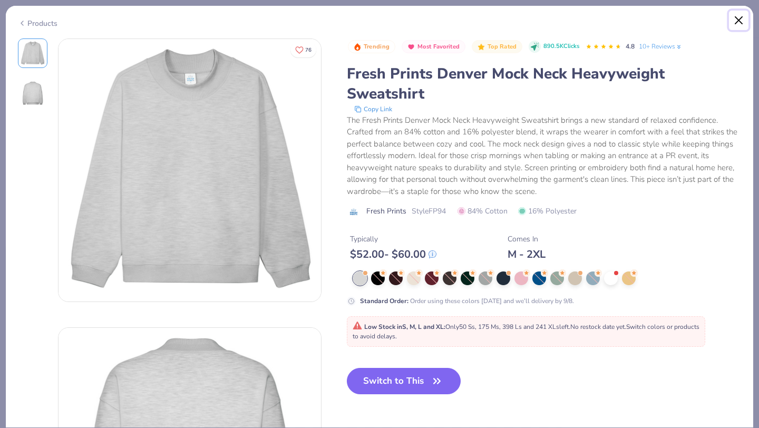
click at [736, 21] on button "Close" at bounding box center [739, 21] width 20 height 20
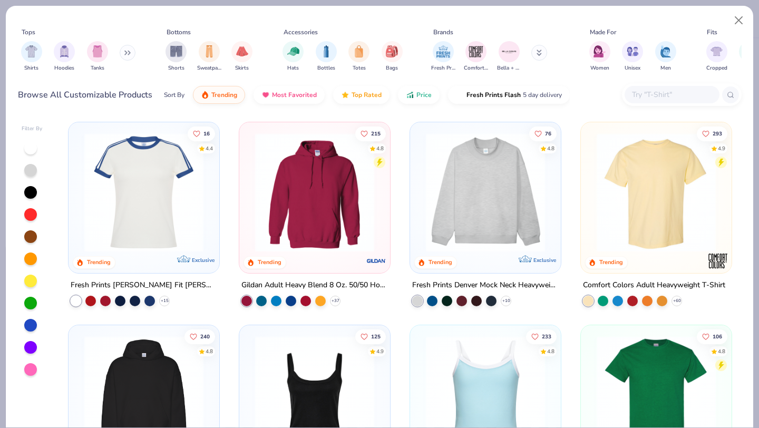
click at [637, 225] on img at bounding box center [656, 192] width 130 height 119
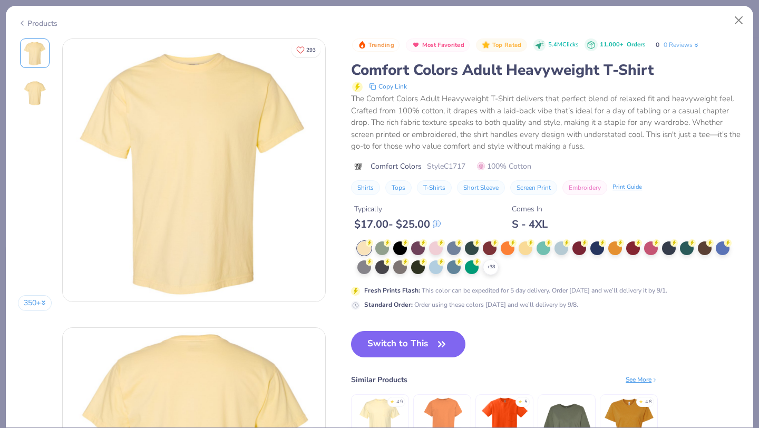
click at [703, 231] on div "Typically $ 17.00 - $ 25.00 Comes In S - 4XL" at bounding box center [546, 213] width 390 height 36
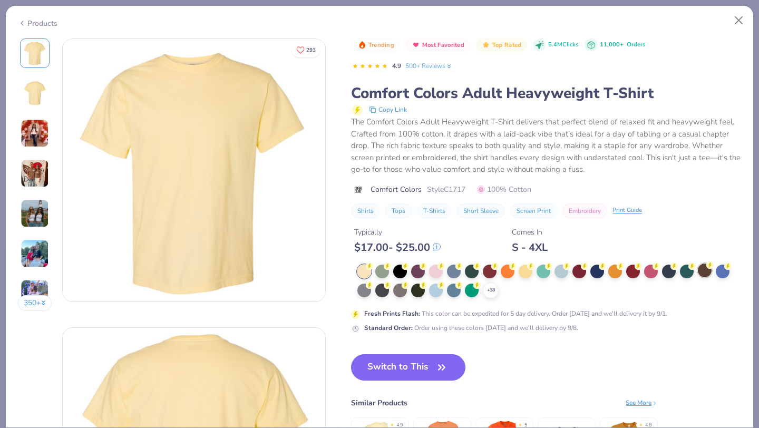
click at [704, 273] on div at bounding box center [705, 271] width 14 height 14
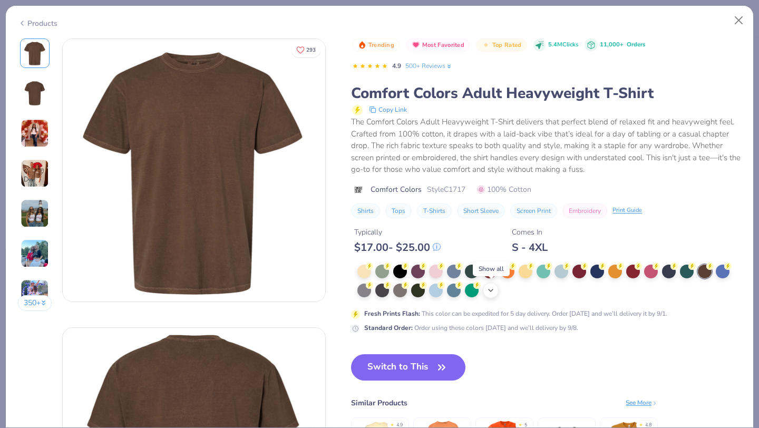
click at [490, 290] on polyline at bounding box center [491, 290] width 4 height 2
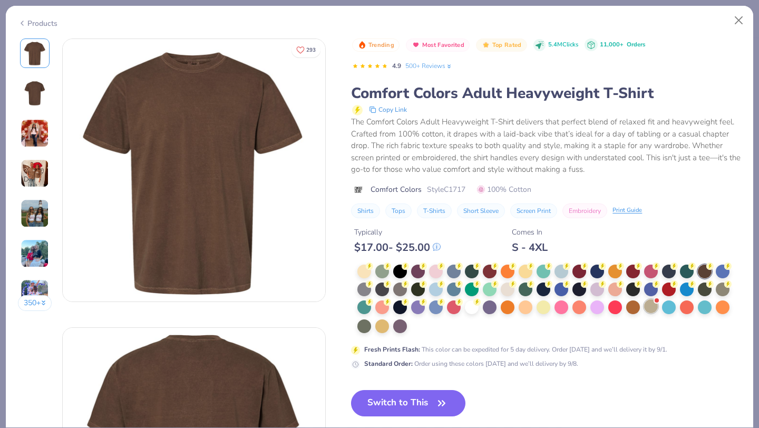
click at [653, 308] on div at bounding box center [651, 306] width 14 height 14
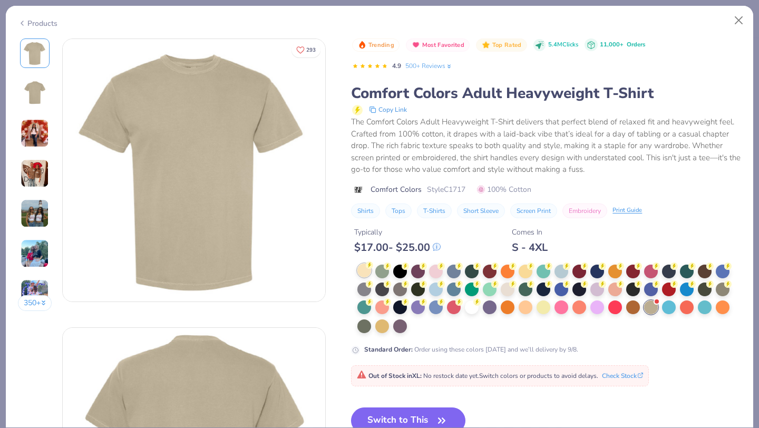
click at [369, 270] on div at bounding box center [364, 271] width 14 height 14
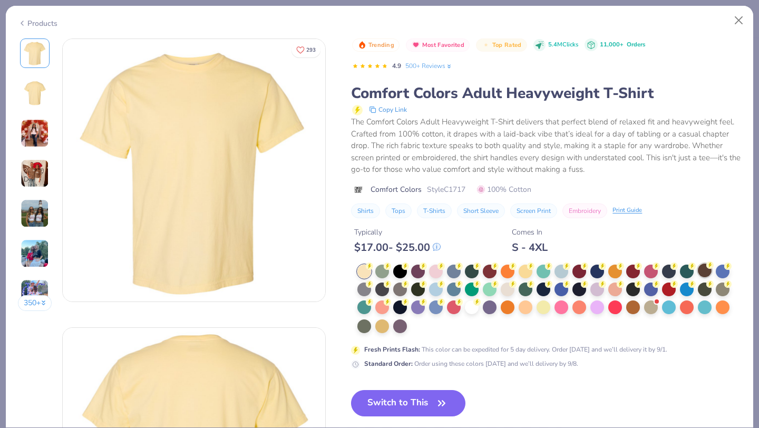
click at [706, 270] on div at bounding box center [705, 271] width 14 height 14
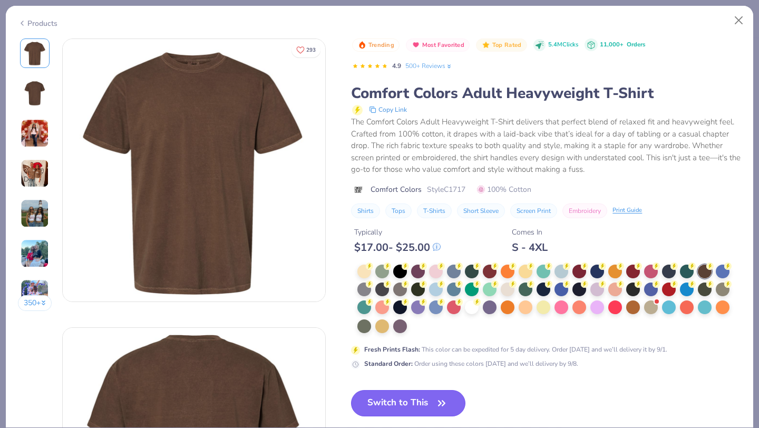
click at [413, 402] on button "Switch to This" at bounding box center [408, 403] width 114 height 26
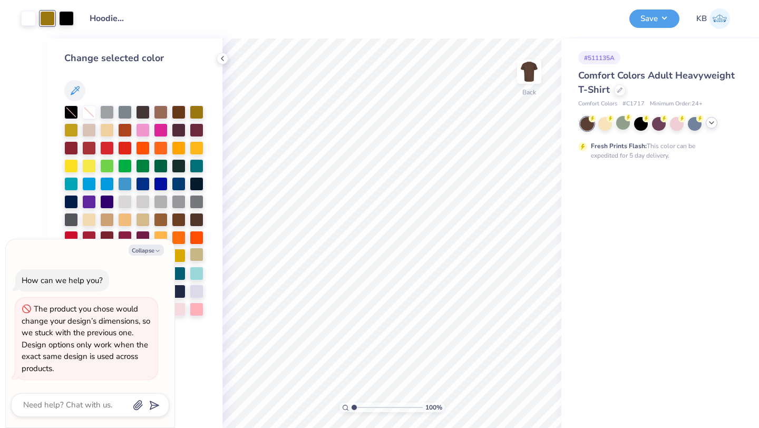
click at [196, 254] on div at bounding box center [197, 255] width 14 height 14
click at [145, 252] on button "Collapse" at bounding box center [146, 250] width 35 height 11
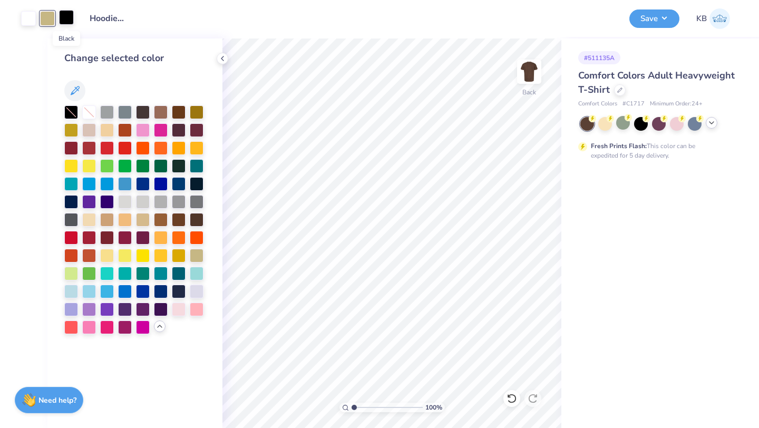
click at [63, 16] on div at bounding box center [66, 17] width 15 height 15
click at [194, 221] on div at bounding box center [197, 219] width 14 height 14
click at [660, 20] on button "Save" at bounding box center [654, 17] width 50 height 18
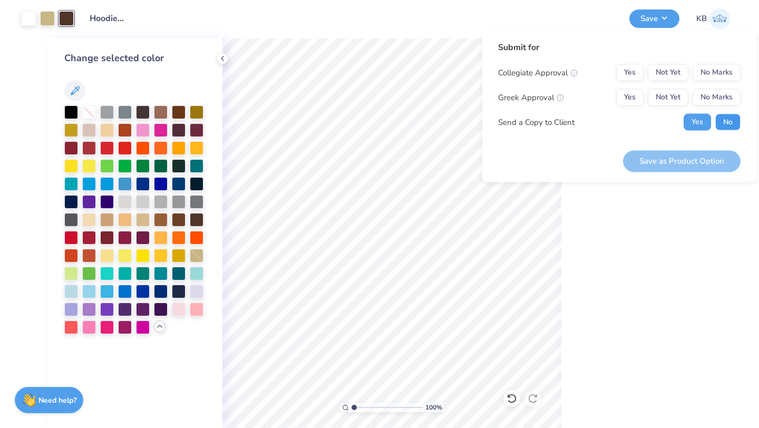
click at [728, 118] on button "No" at bounding box center [727, 122] width 25 height 17
click at [714, 71] on button "No Marks" at bounding box center [717, 72] width 48 height 17
click at [714, 89] on button "No Marks" at bounding box center [717, 97] width 48 height 17
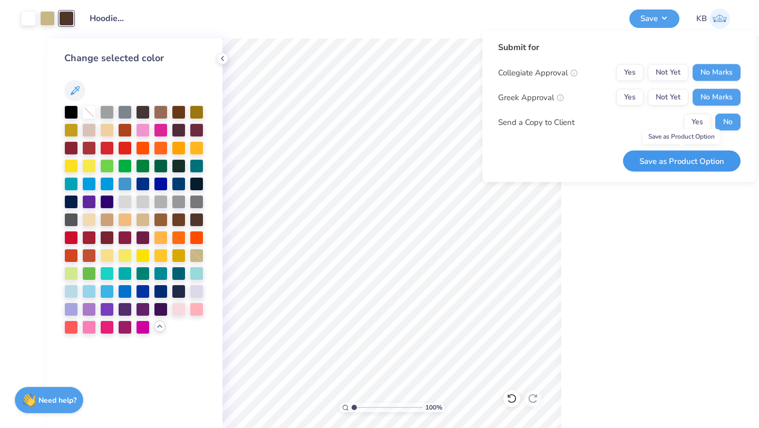
click at [687, 164] on button "Save as Product Option" at bounding box center [682, 161] width 118 height 22
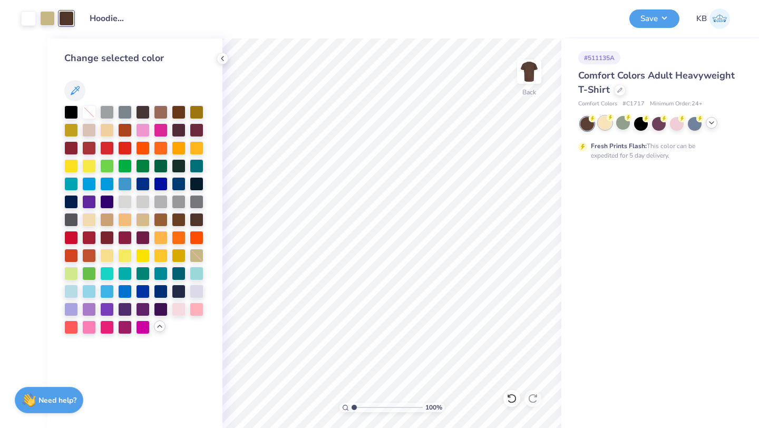
click at [607, 126] on div at bounding box center [605, 123] width 14 height 14
click at [71, 111] on div at bounding box center [71, 111] width 14 height 14
click at [196, 222] on div at bounding box center [197, 219] width 14 height 14
click at [69, 111] on div at bounding box center [71, 111] width 14 height 14
click at [46, 18] on div at bounding box center [47, 17] width 15 height 15
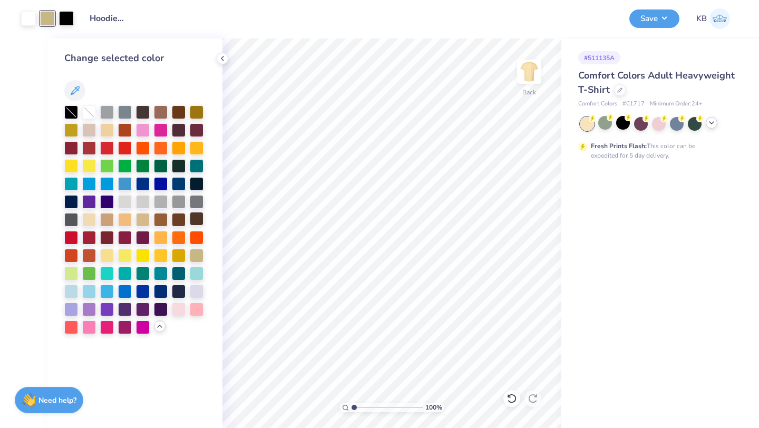
click at [196, 214] on div at bounding box center [197, 219] width 14 height 14
click at [198, 220] on div at bounding box center [197, 219] width 14 height 14
click at [27, 13] on div at bounding box center [28, 17] width 15 height 15
click at [179, 225] on div at bounding box center [179, 219] width 14 height 14
click at [45, 18] on div at bounding box center [47, 17] width 15 height 15
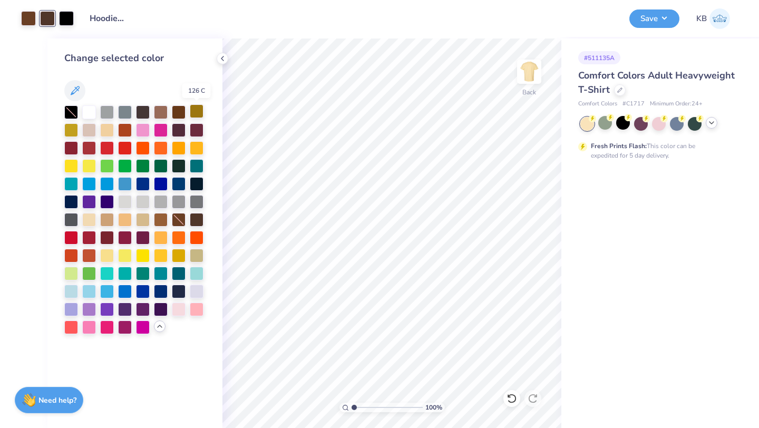
click at [198, 110] on div at bounding box center [197, 111] width 14 height 14
click at [91, 112] on div at bounding box center [89, 111] width 14 height 14
click at [621, 124] on div at bounding box center [623, 123] width 14 height 14
click at [196, 254] on div at bounding box center [197, 255] width 14 height 14
click at [28, 18] on div at bounding box center [28, 17] width 15 height 15
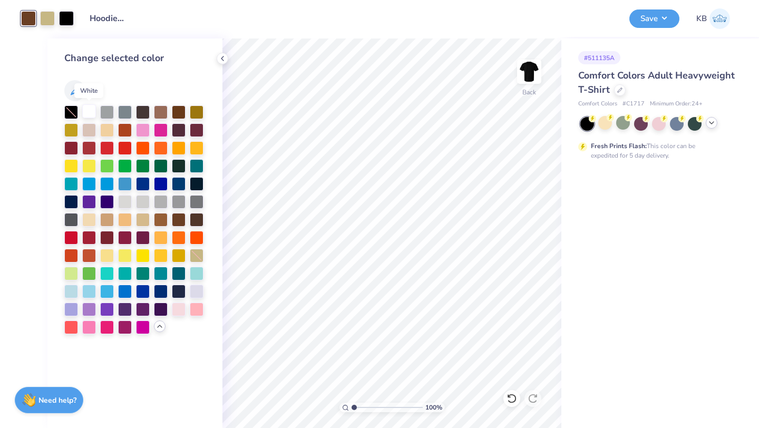
click at [86, 109] on div at bounding box center [89, 111] width 14 height 14
click at [663, 17] on button "Save" at bounding box center [654, 17] width 50 height 18
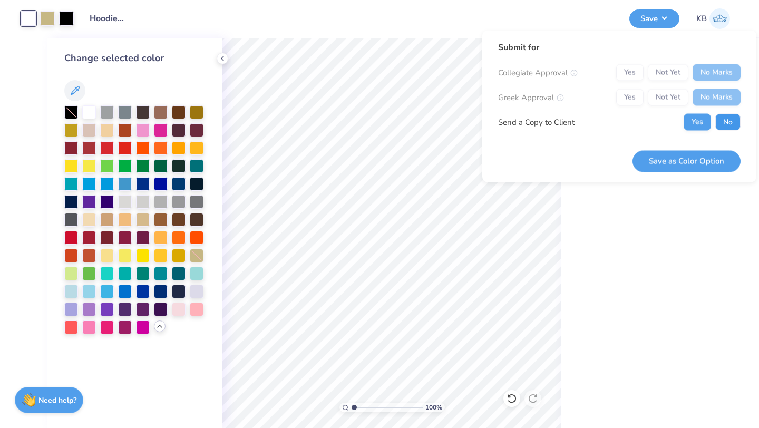
click at [727, 124] on button "No" at bounding box center [727, 122] width 25 height 17
click at [707, 167] on button "Save as Color Option" at bounding box center [686, 161] width 108 height 22
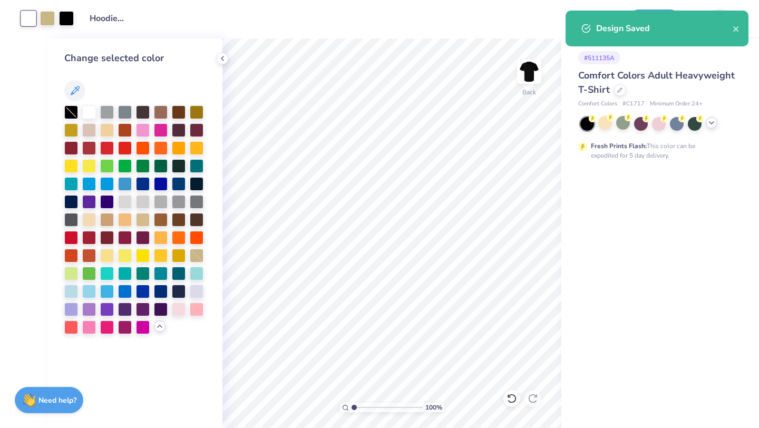
click at [710, 122] on polyline at bounding box center [711, 123] width 4 height 2
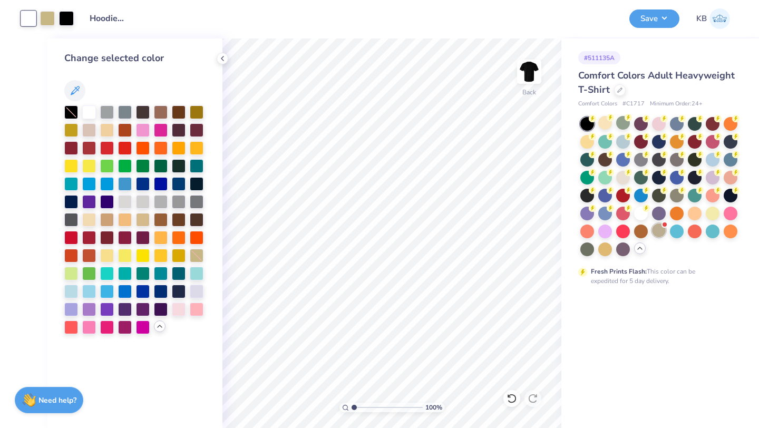
click at [658, 232] on div at bounding box center [659, 230] width 14 height 14
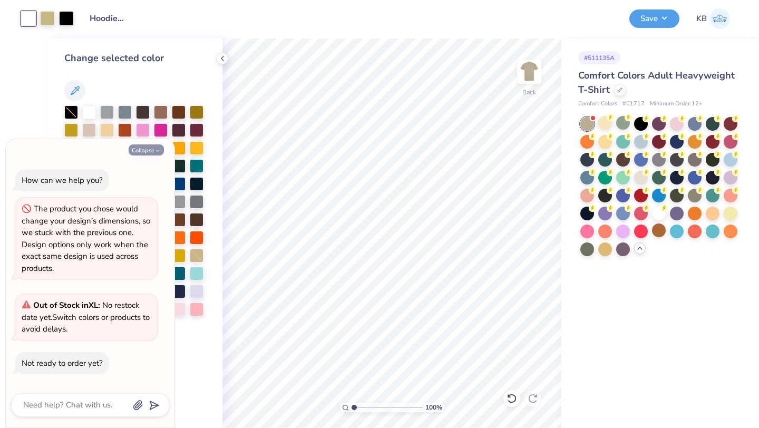
click at [139, 147] on button "Collapse" at bounding box center [146, 149] width 35 height 11
type textarea "x"
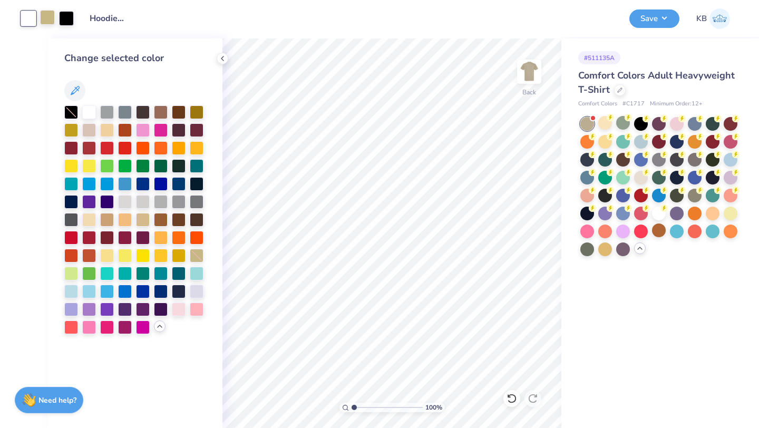
click at [47, 15] on div at bounding box center [47, 17] width 15 height 15
click at [197, 253] on div at bounding box center [197, 255] width 14 height 14
click at [197, 217] on div at bounding box center [197, 219] width 14 height 14
click at [64, 20] on div at bounding box center [66, 17] width 15 height 15
click at [177, 218] on div at bounding box center [179, 219] width 14 height 14
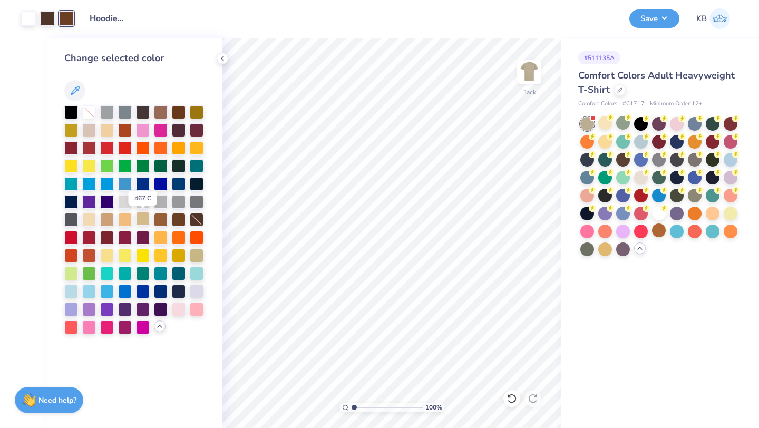
click at [143, 216] on div at bounding box center [143, 219] width 14 height 14
click at [653, 18] on button "Save" at bounding box center [654, 17] width 50 height 18
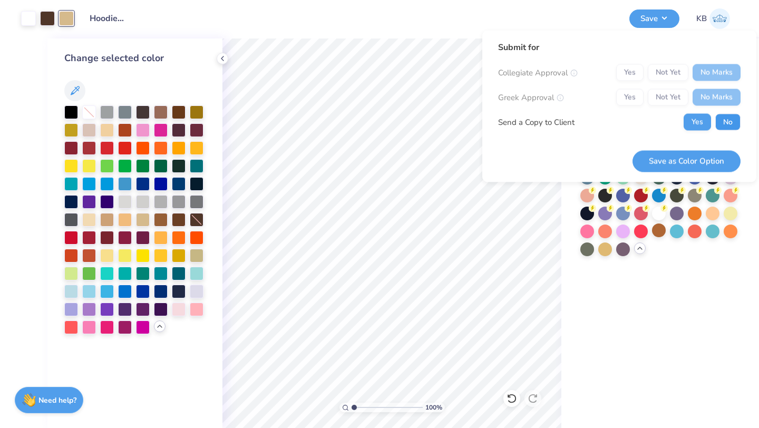
click at [723, 120] on button "No" at bounding box center [727, 122] width 25 height 17
click at [674, 161] on button "Save as Color Option" at bounding box center [686, 161] width 108 height 22
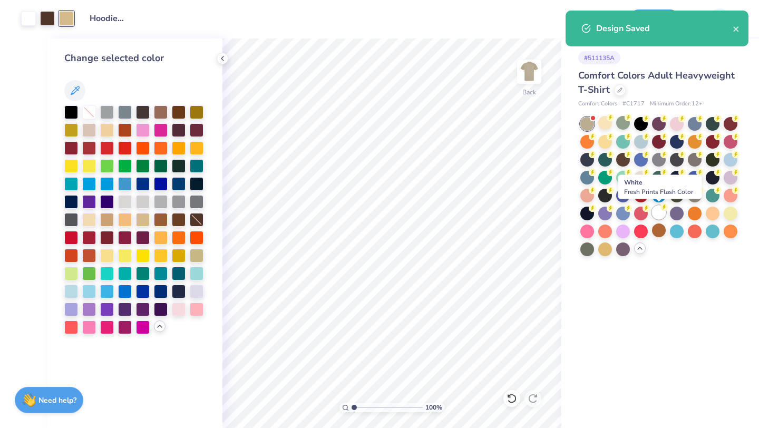
click at [661, 213] on div at bounding box center [659, 213] width 14 height 14
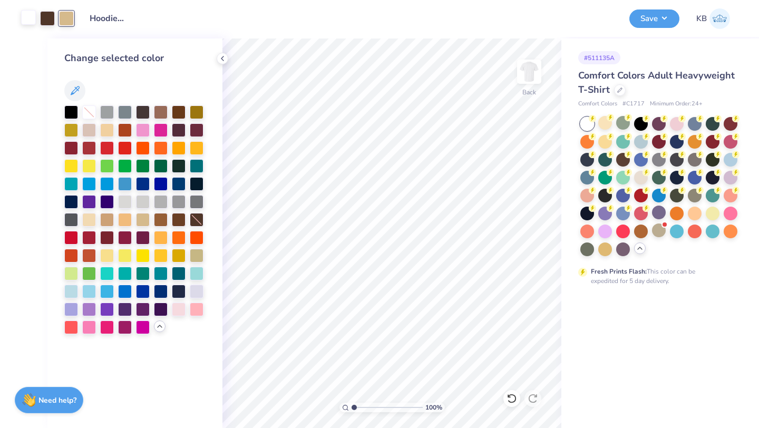
click at [31, 16] on div at bounding box center [28, 17] width 15 height 15
click at [197, 254] on div at bounding box center [197, 255] width 14 height 14
click at [656, 19] on button "Save" at bounding box center [654, 17] width 50 height 18
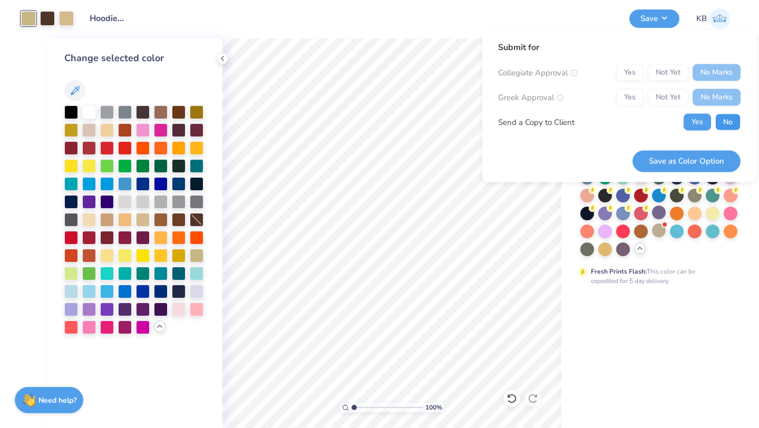
click at [729, 120] on button "No" at bounding box center [727, 122] width 25 height 17
click at [702, 159] on button "Save as Color Option" at bounding box center [686, 161] width 108 height 22
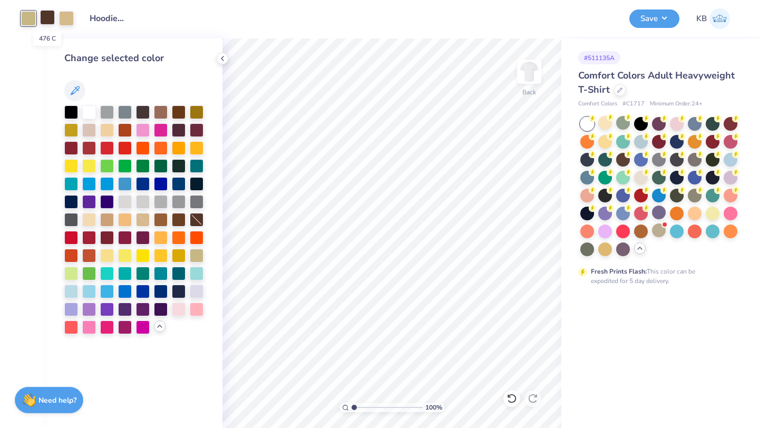
click at [48, 15] on div at bounding box center [47, 17] width 15 height 15
click at [158, 217] on div at bounding box center [161, 219] width 14 height 14
click at [34, 19] on div at bounding box center [28, 17] width 15 height 15
click at [192, 213] on div at bounding box center [197, 219] width 14 height 14
click at [45, 13] on div at bounding box center [47, 17] width 15 height 15
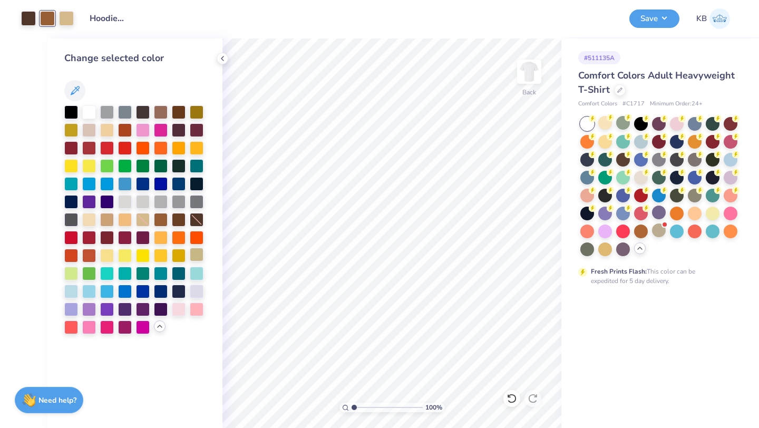
click at [190, 258] on div at bounding box center [197, 255] width 14 height 14
click at [63, 19] on div at bounding box center [66, 17] width 15 height 15
click at [89, 112] on div at bounding box center [89, 111] width 14 height 14
click at [72, 113] on div at bounding box center [71, 111] width 14 height 14
click at [650, 20] on button "Save" at bounding box center [654, 17] width 50 height 18
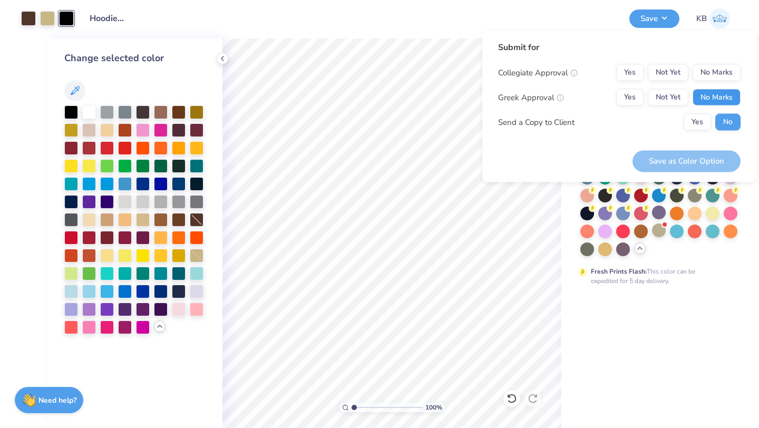
click at [717, 95] on button "No Marks" at bounding box center [717, 97] width 48 height 17
click at [712, 72] on button "No Marks" at bounding box center [717, 72] width 48 height 17
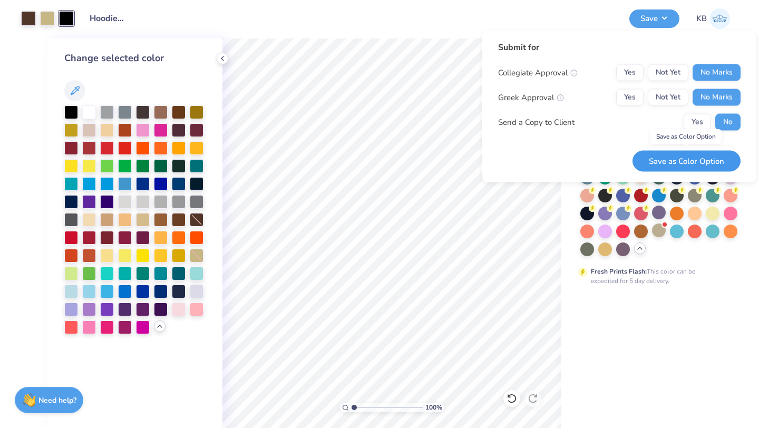
click at [707, 159] on button "Save as Color Option" at bounding box center [686, 161] width 108 height 22
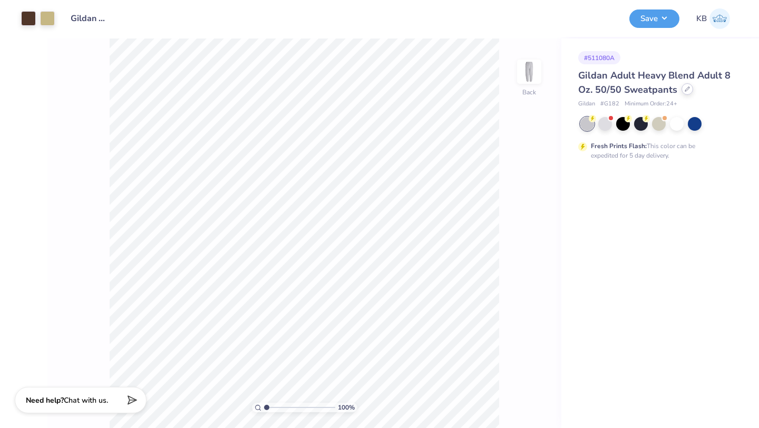
click at [683, 92] on div at bounding box center [687, 89] width 12 height 12
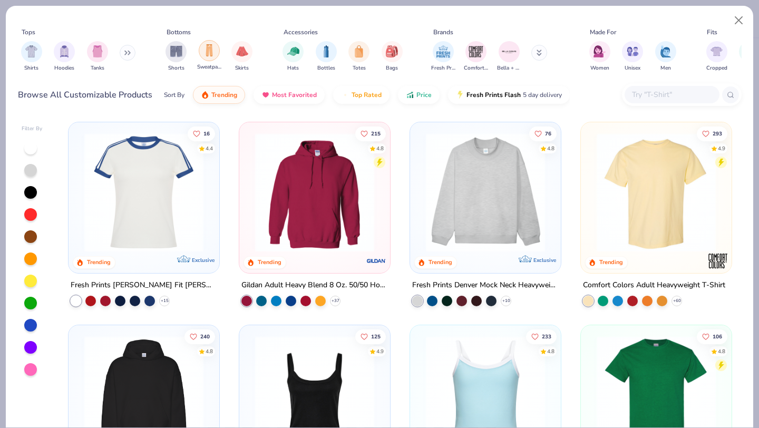
click at [208, 55] on img "filter for Sweatpants" at bounding box center [209, 50] width 12 height 12
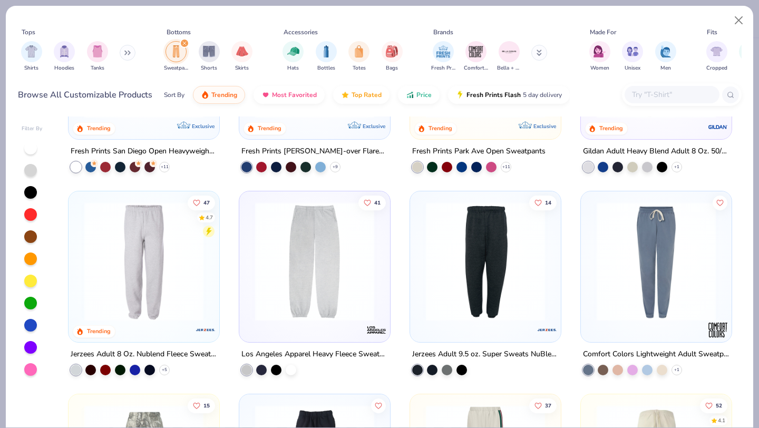
scroll to position [136, 0]
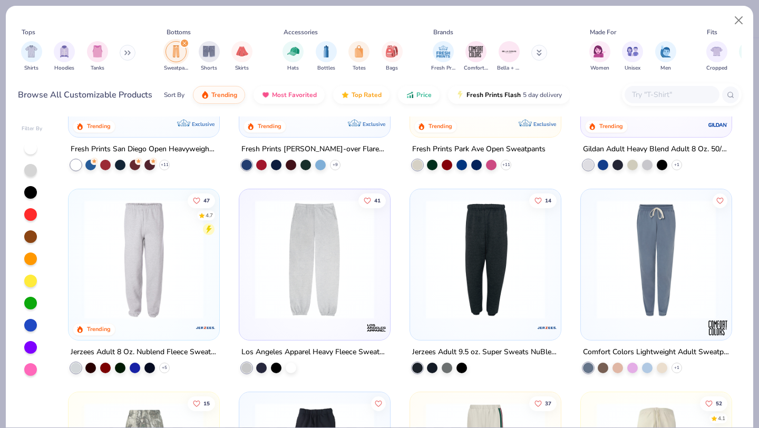
click at [187, 285] on img at bounding box center [144, 259] width 130 height 119
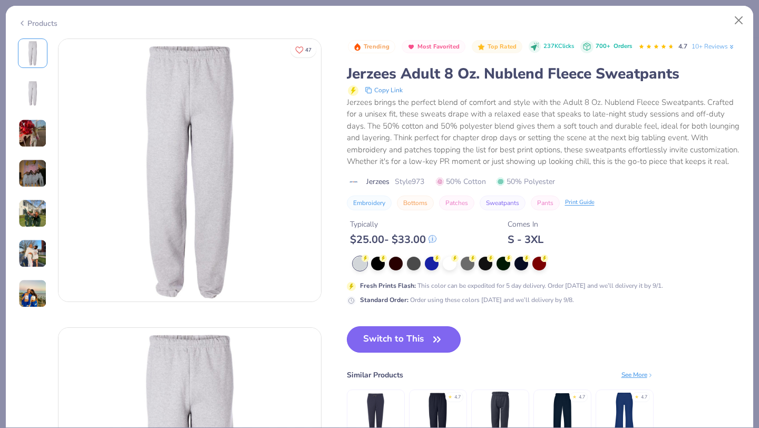
click at [397, 339] on button "Switch to This" at bounding box center [404, 339] width 114 height 26
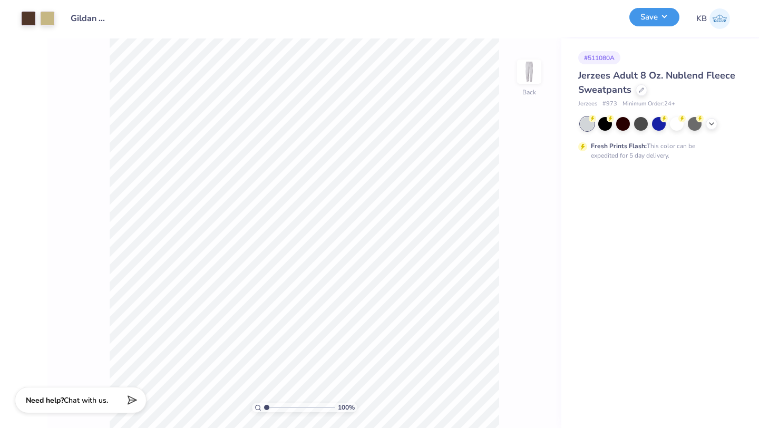
click at [653, 19] on button "Save" at bounding box center [654, 17] width 50 height 18
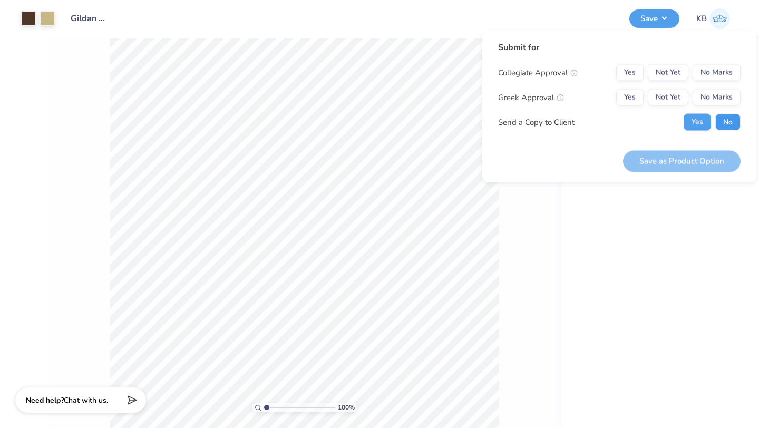
click at [722, 121] on button "No" at bounding box center [727, 122] width 25 height 17
click at [716, 97] on button "No Marks" at bounding box center [717, 97] width 48 height 17
click at [715, 75] on button "No Marks" at bounding box center [717, 72] width 48 height 17
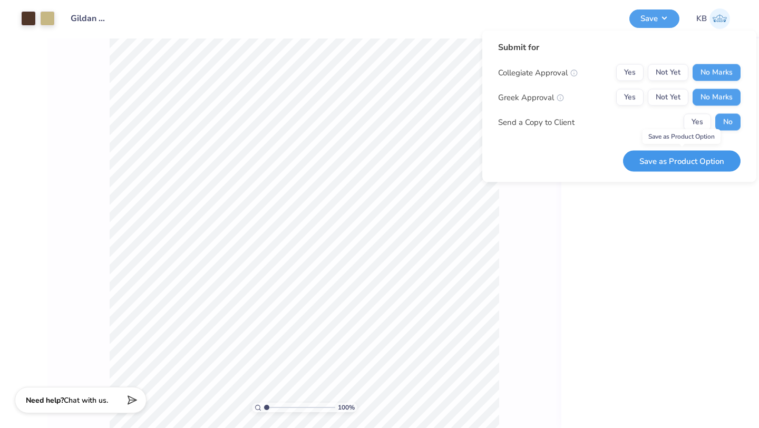
click at [696, 162] on button "Save as Product Option" at bounding box center [682, 161] width 118 height 22
